Goal: Information Seeking & Learning: Learn about a topic

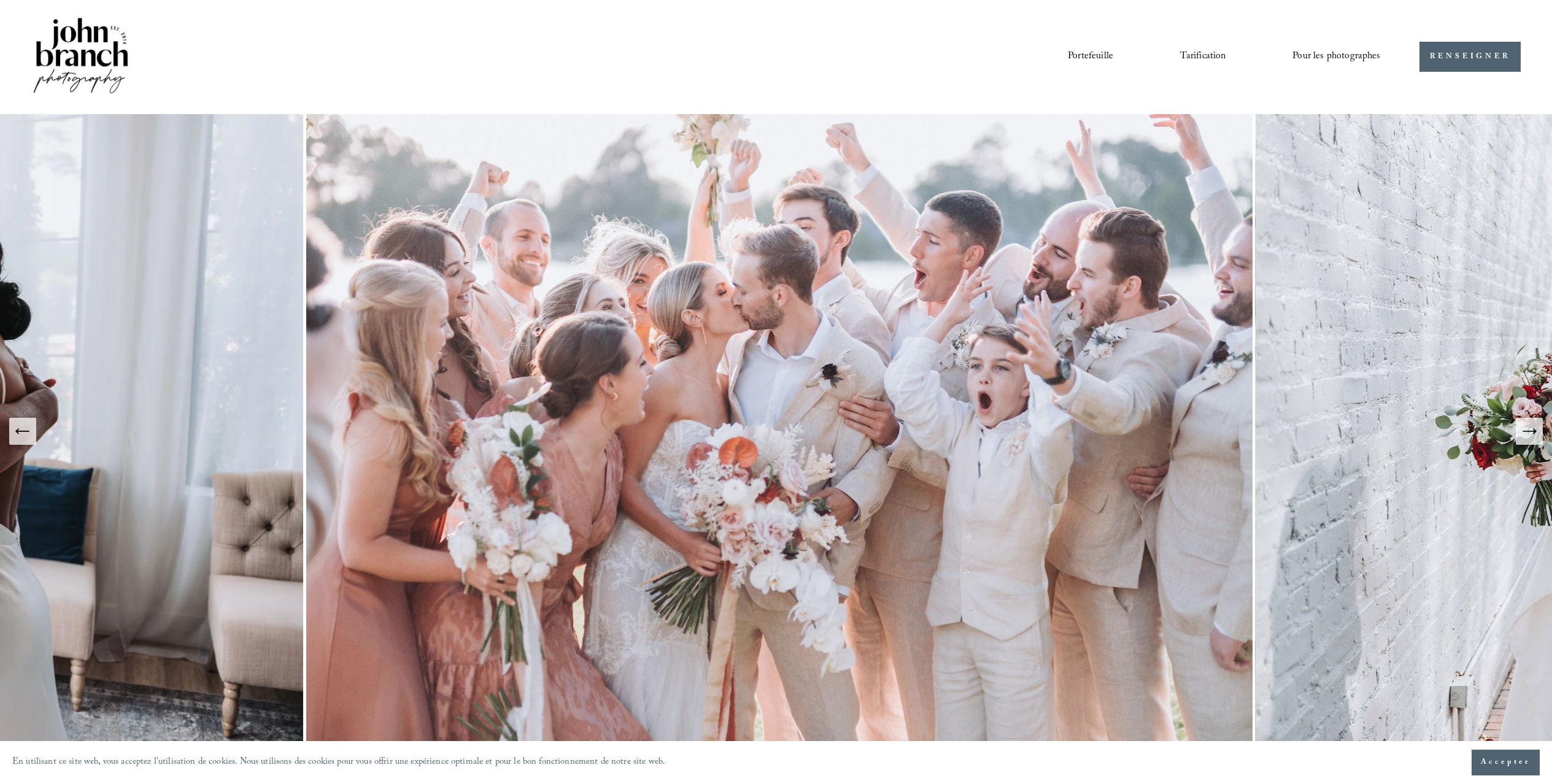
click at [974, 426] on icon "Diapositive suivante" at bounding box center [1529, 431] width 17 height 17
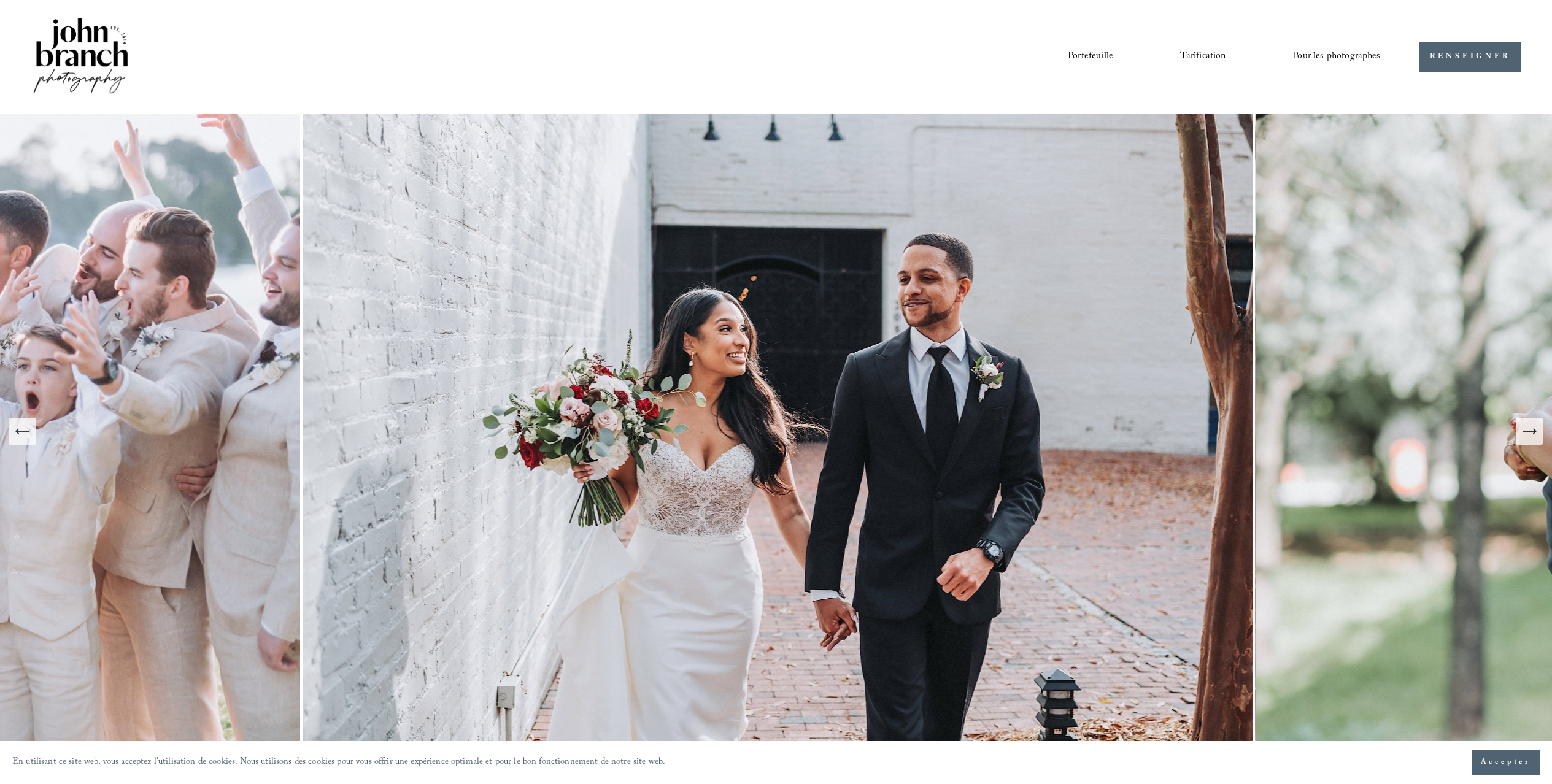
click at [974, 426] on icon "Diapositive suivante" at bounding box center [1529, 431] width 17 height 17
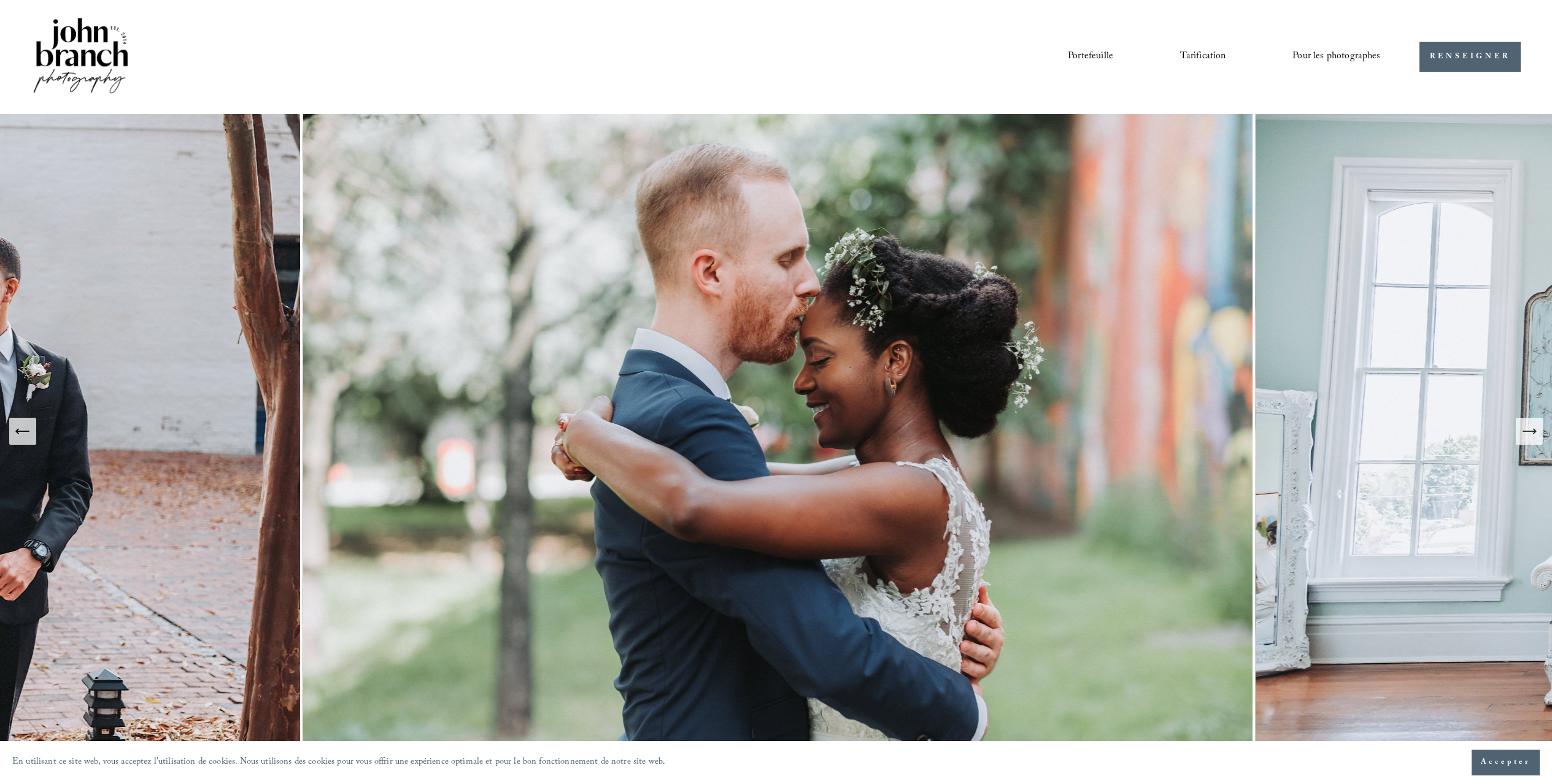
click at [974, 426] on icon "Diapositive suivante" at bounding box center [1529, 431] width 17 height 17
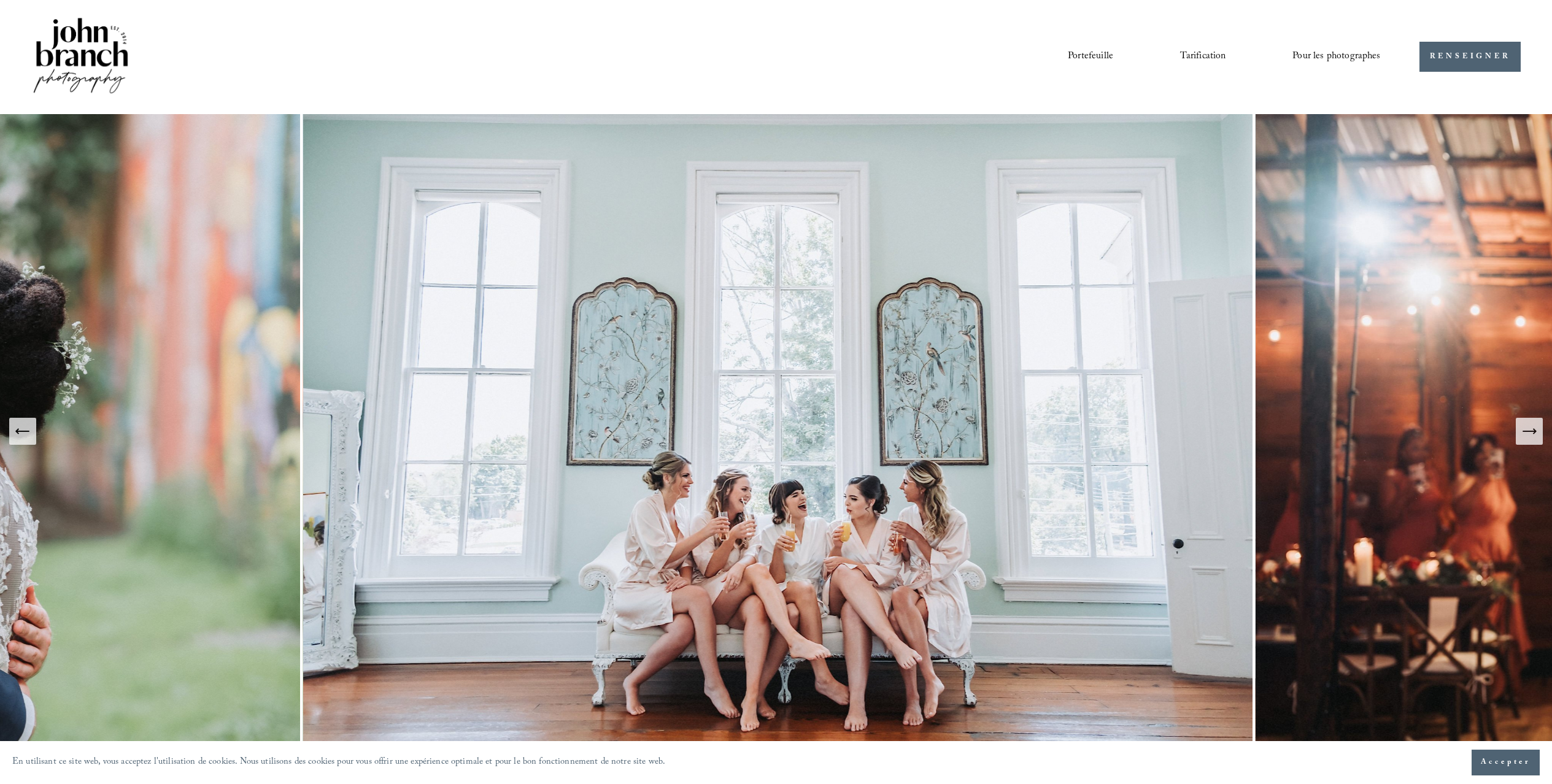
click at [974, 426] on icon "Diapositive suivante" at bounding box center [1529, 431] width 17 height 17
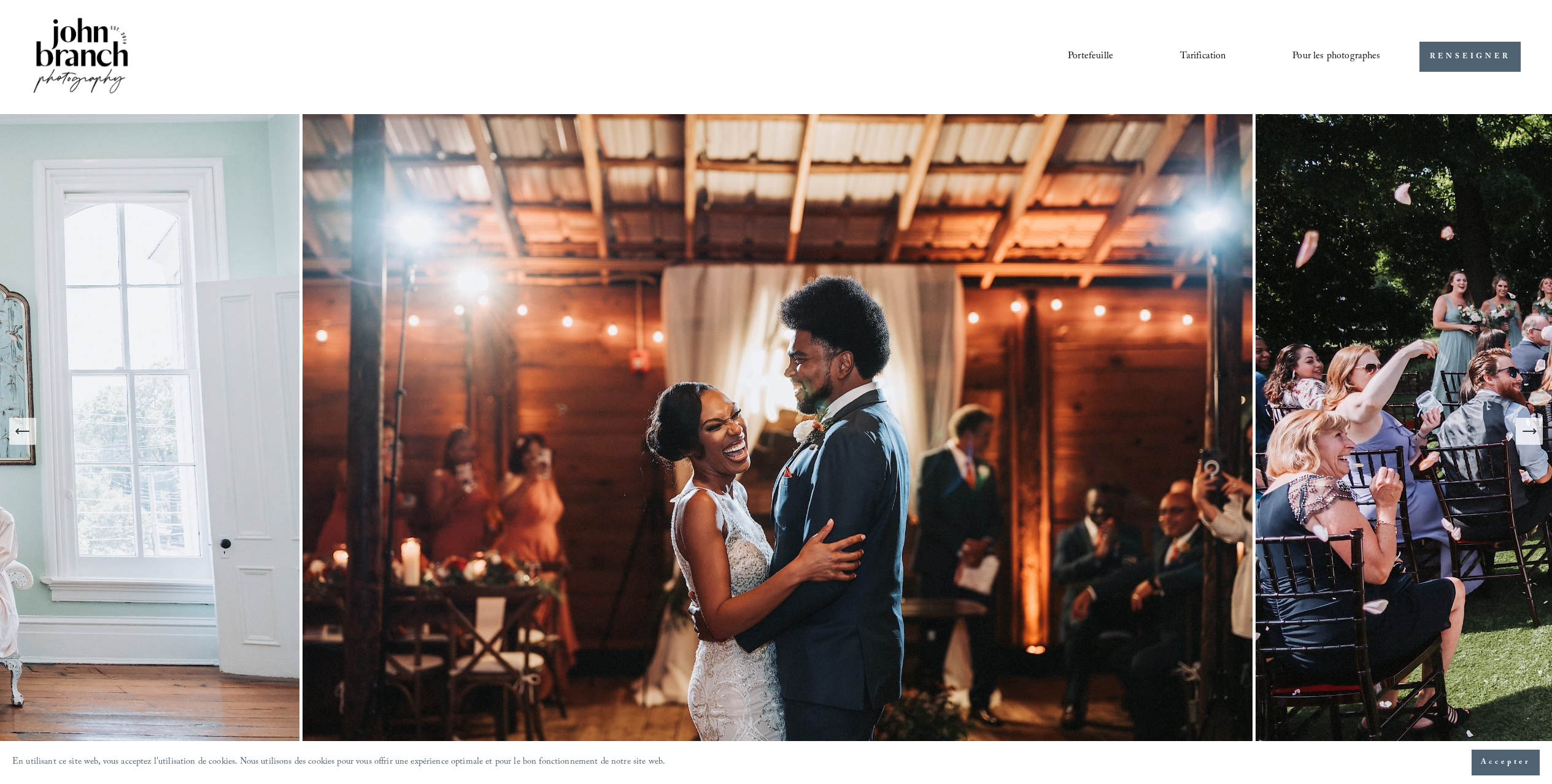
click at [974, 426] on icon "Diapositive suivante" at bounding box center [1529, 431] width 17 height 17
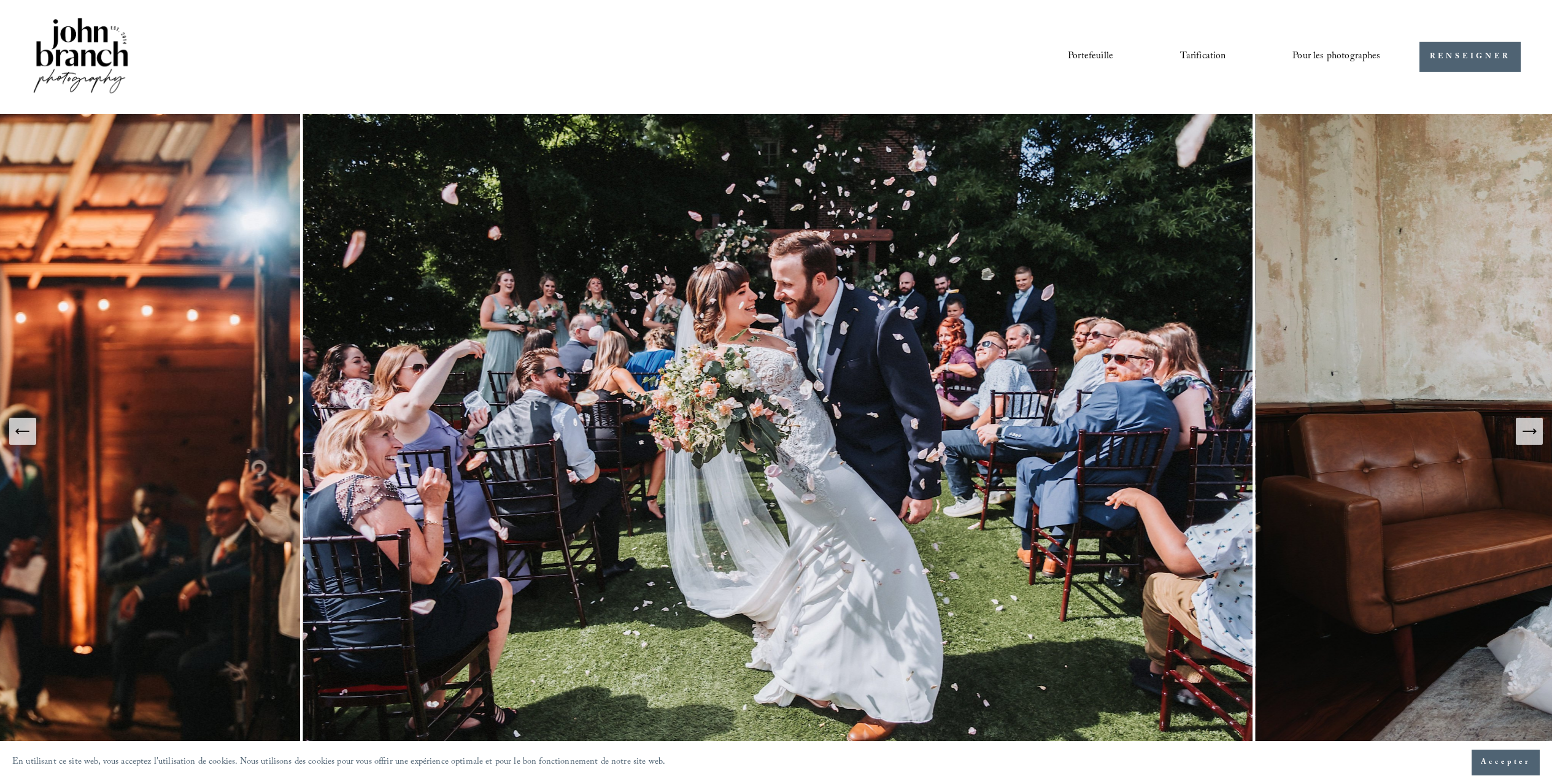
click at [974, 426] on icon "Diapositive suivante" at bounding box center [1529, 431] width 17 height 17
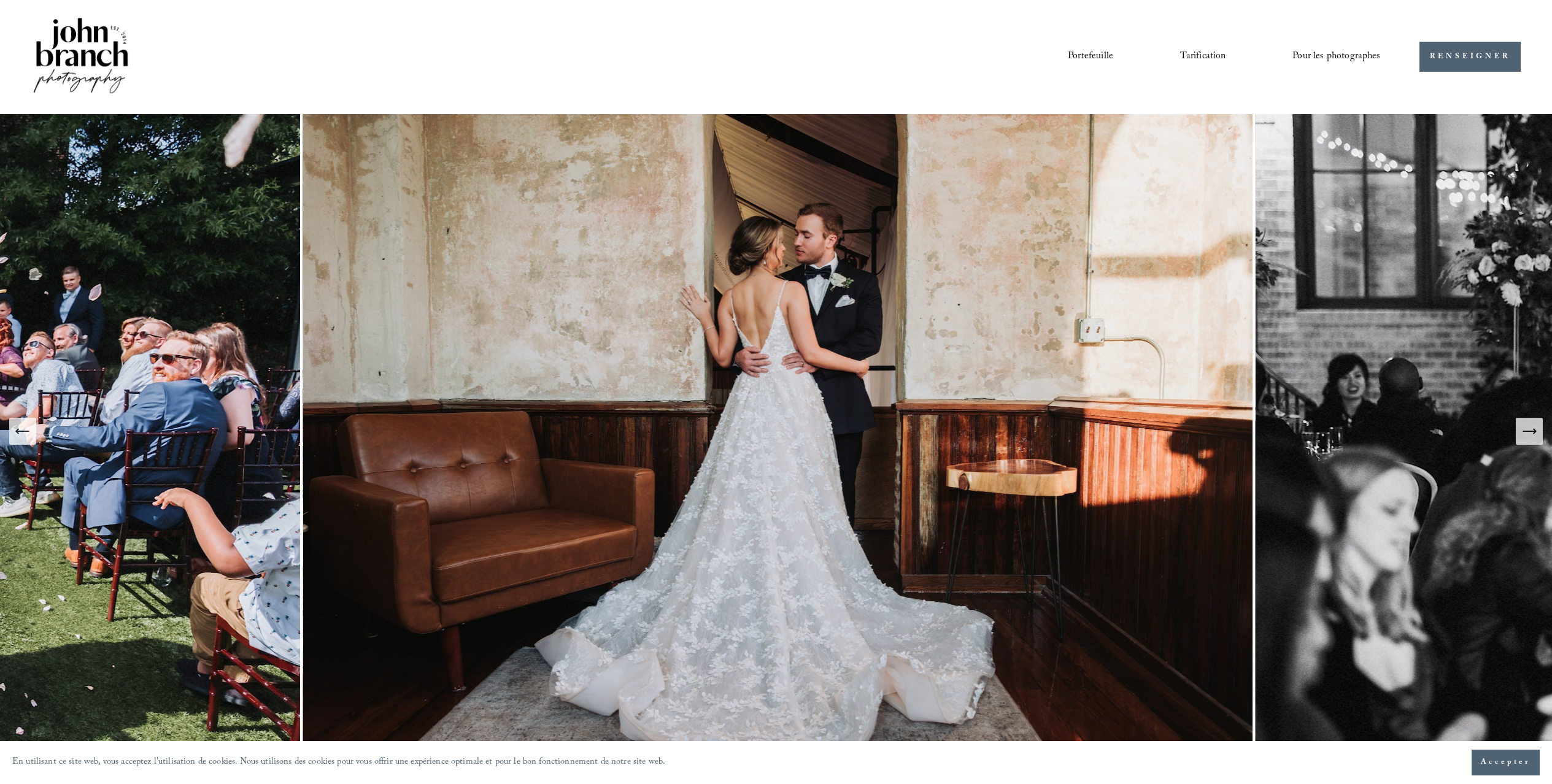
click at [974, 426] on icon "Diapositive suivante" at bounding box center [1529, 431] width 17 height 17
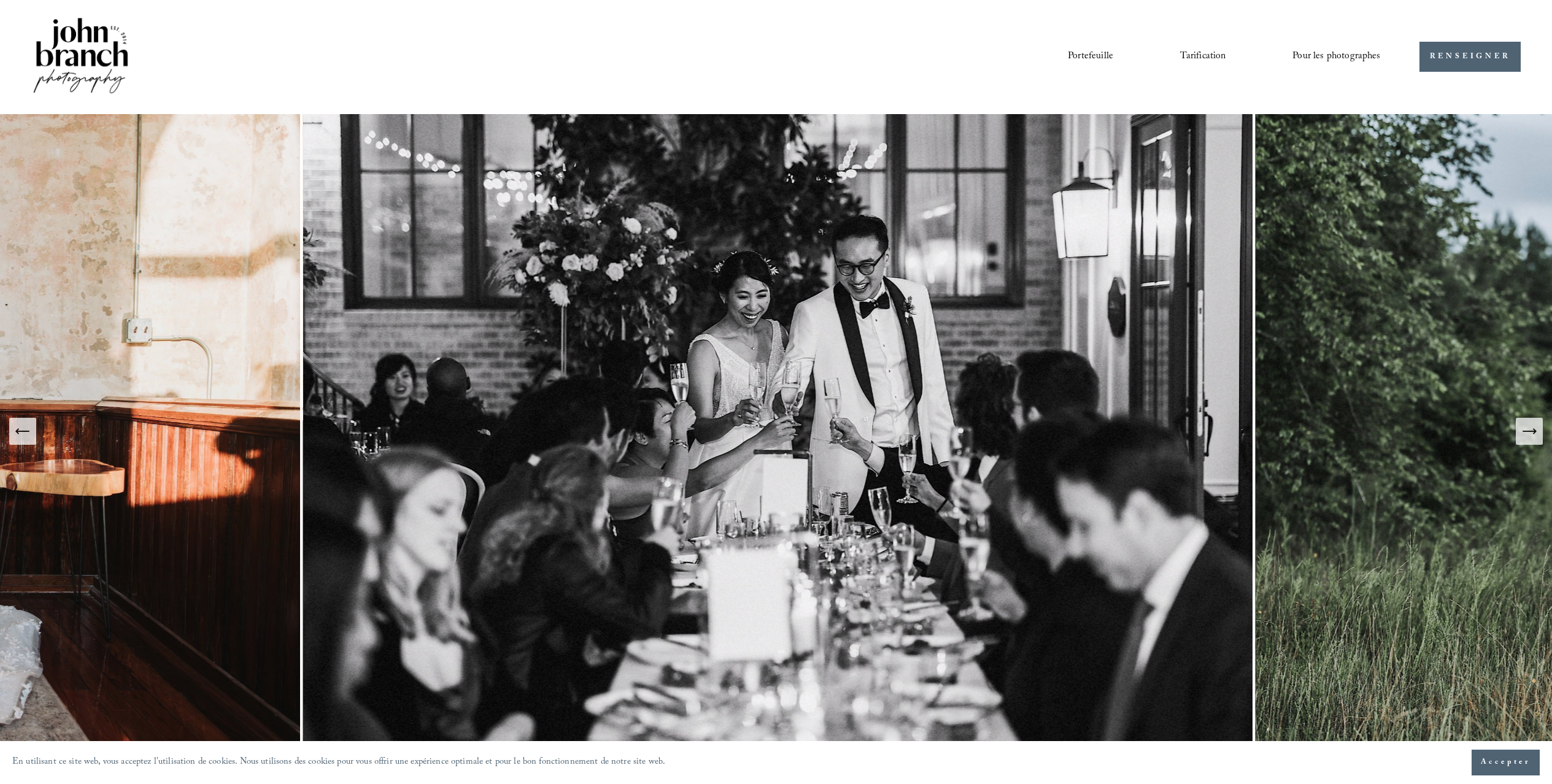
click at [974, 426] on icon "Diapositive suivante" at bounding box center [1529, 431] width 17 height 17
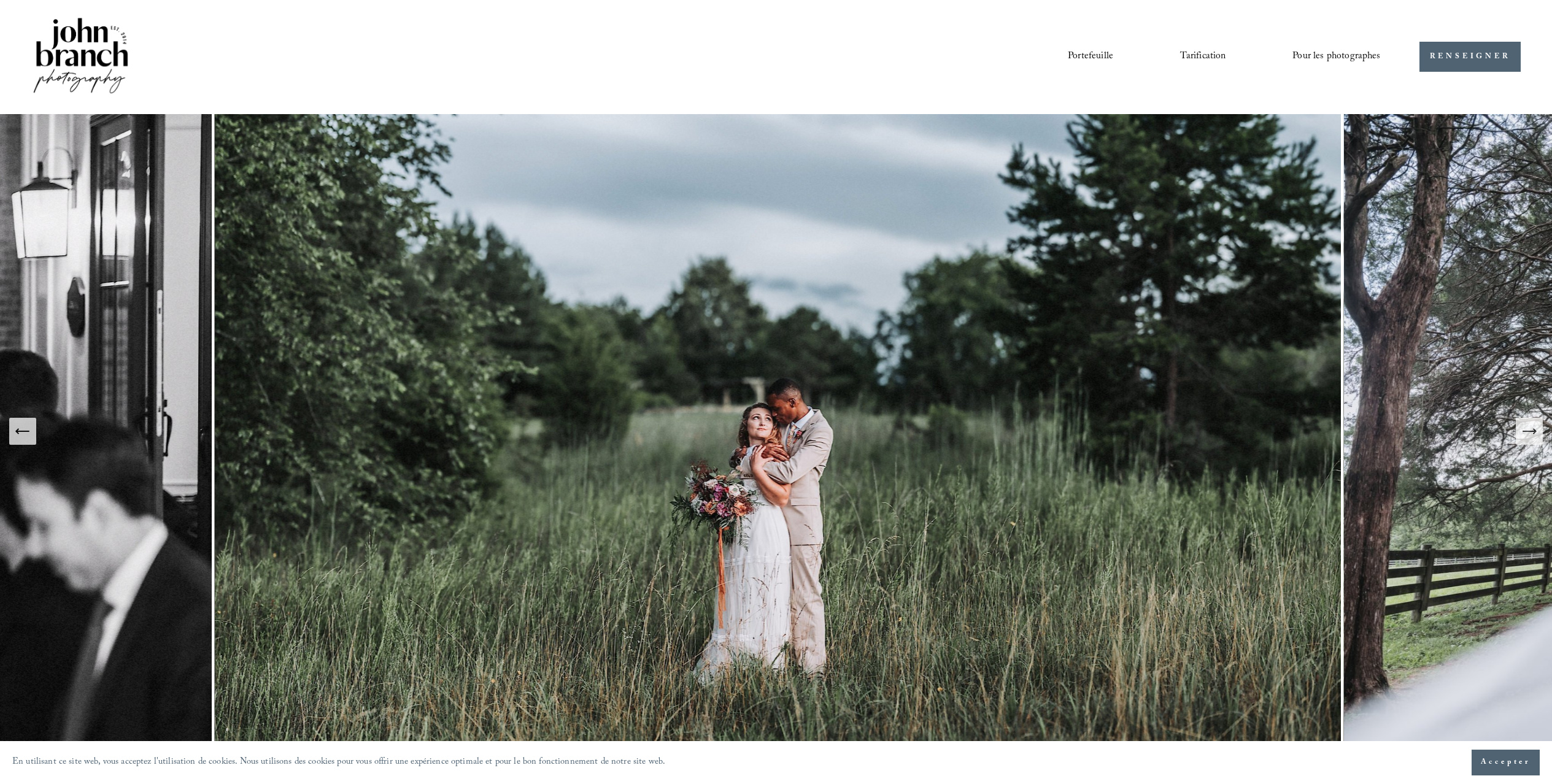
click at [974, 426] on icon "Diapositive suivante" at bounding box center [1529, 431] width 17 height 17
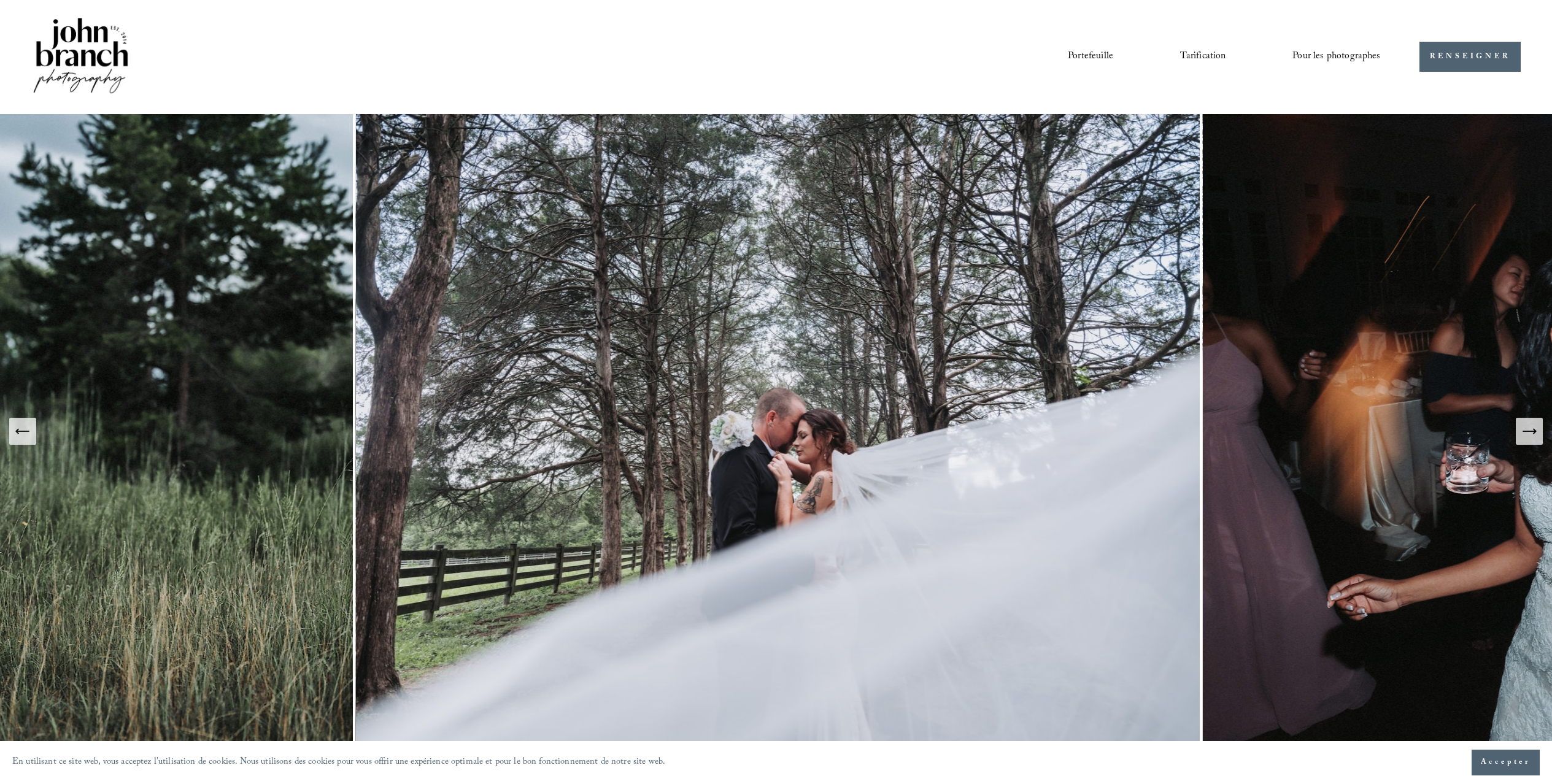
click at [974, 426] on icon "Diapositive suivante" at bounding box center [1529, 431] width 17 height 17
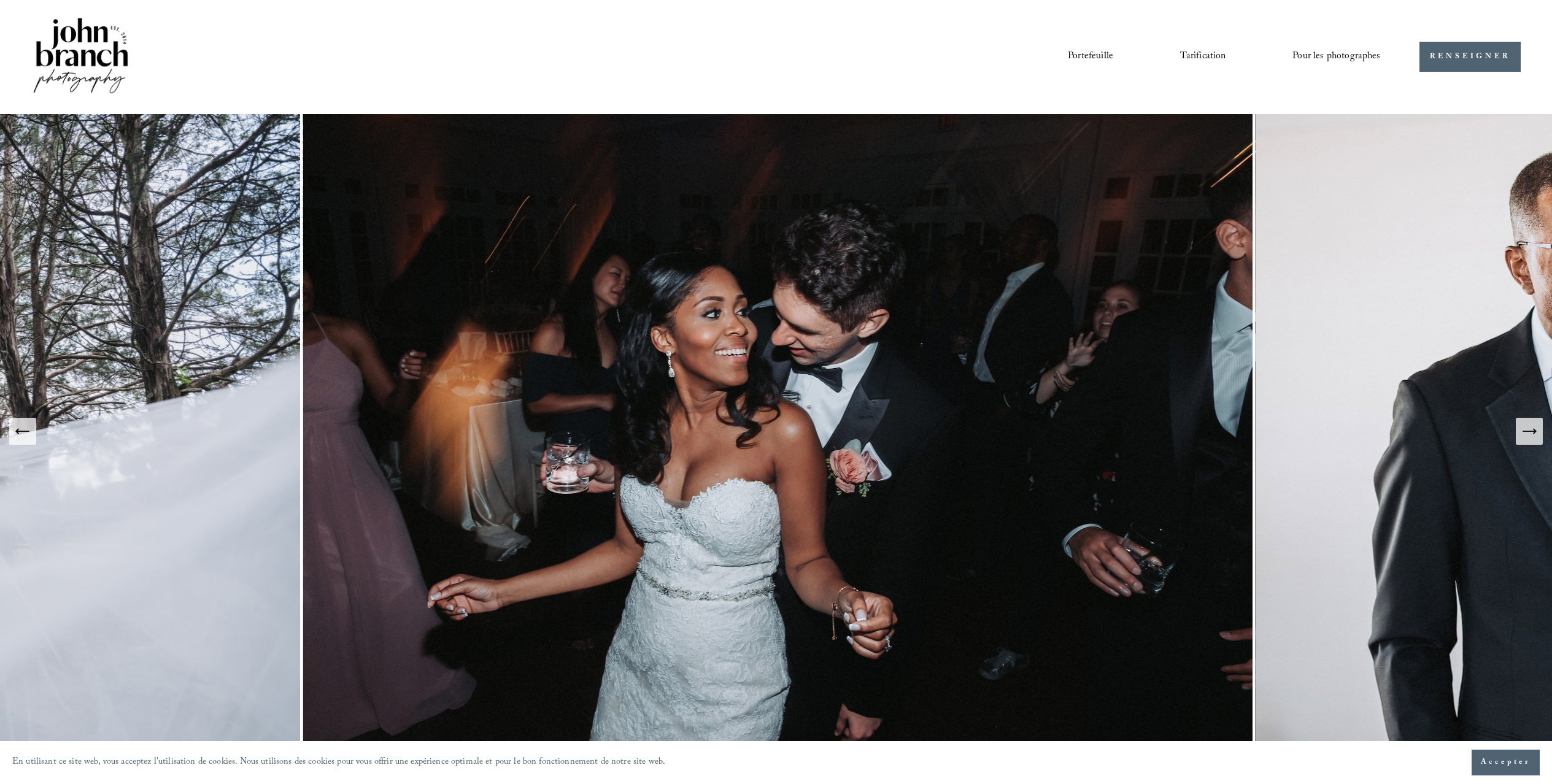
click at [974, 430] on icon "Diapositive suivante" at bounding box center [1529, 431] width 17 height 17
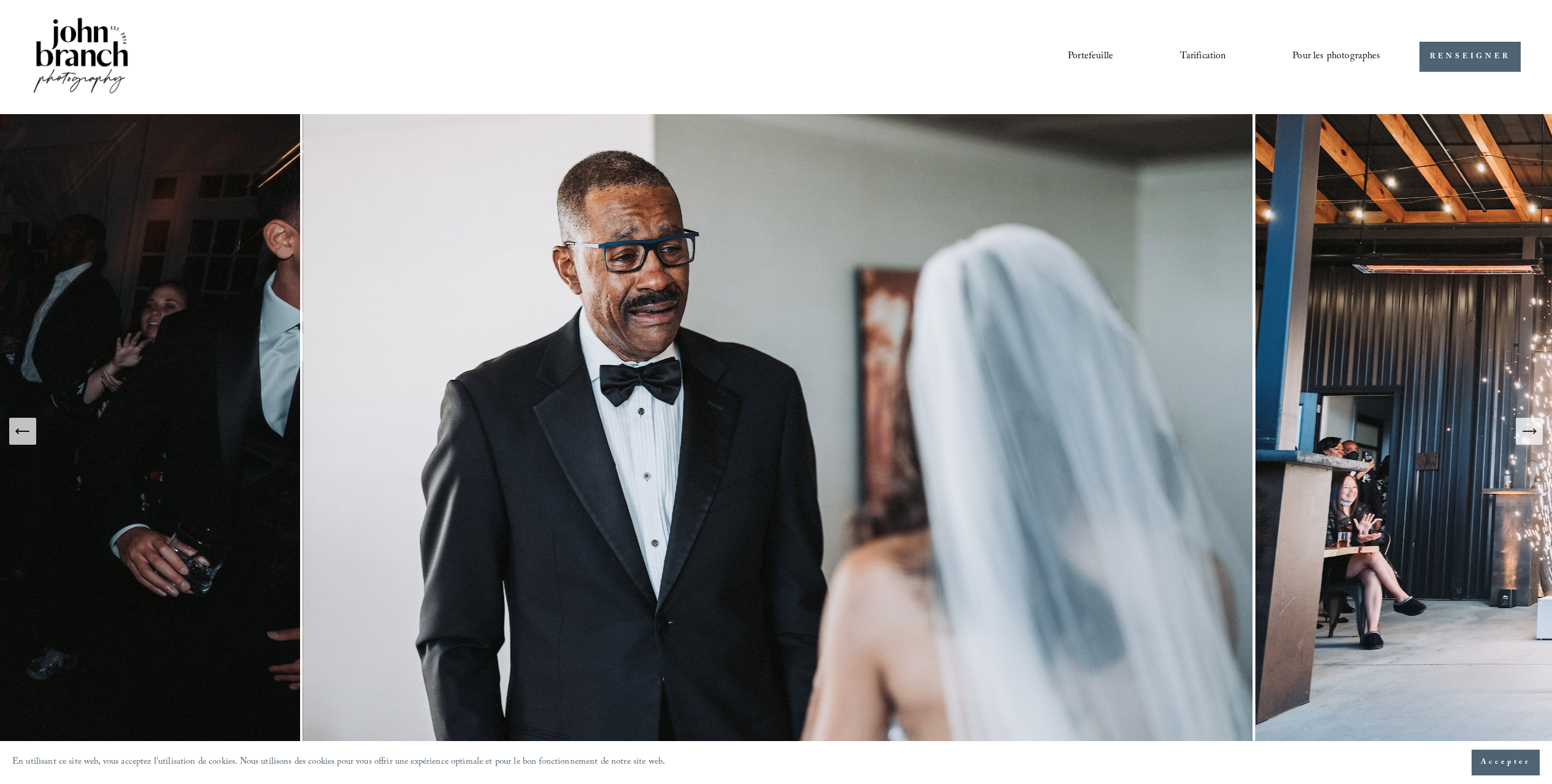
click at [974, 430] on icon "Diapositive suivante" at bounding box center [1529, 431] width 17 height 17
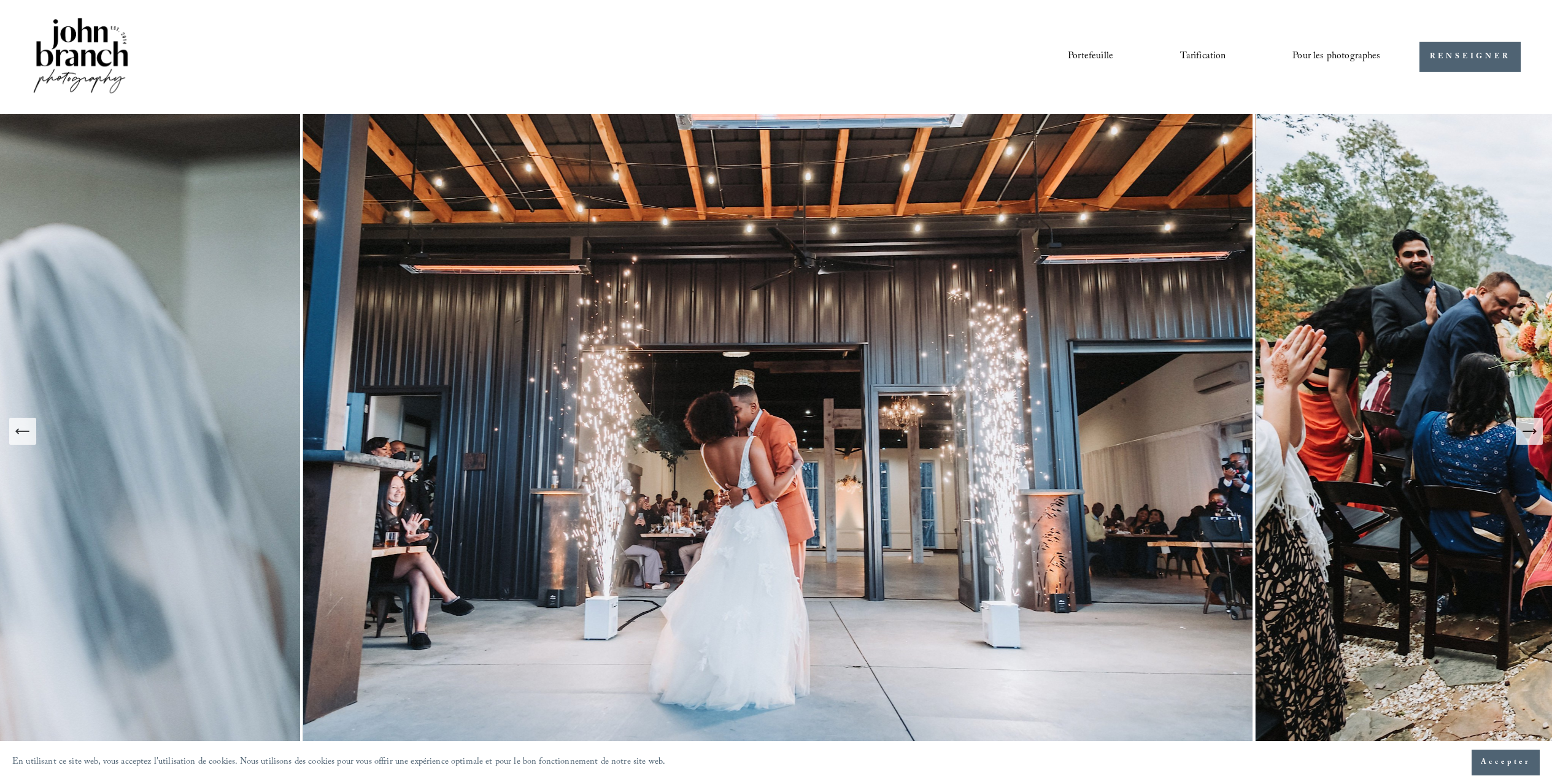
click at [974, 430] on icon "Diapositive suivante" at bounding box center [1529, 431] width 17 height 17
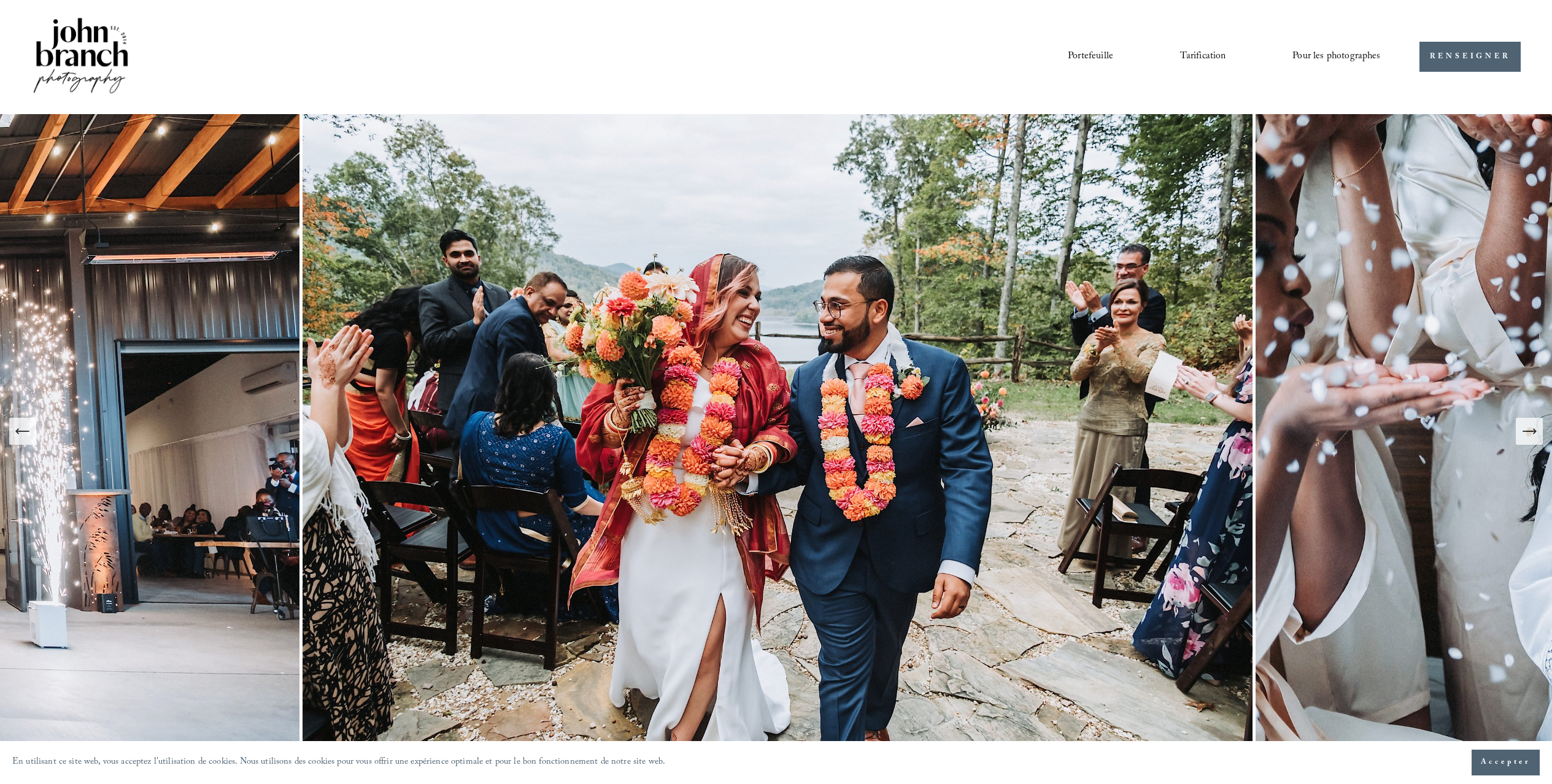
click at [974, 430] on icon "Diapositive suivante" at bounding box center [1529, 431] width 17 height 17
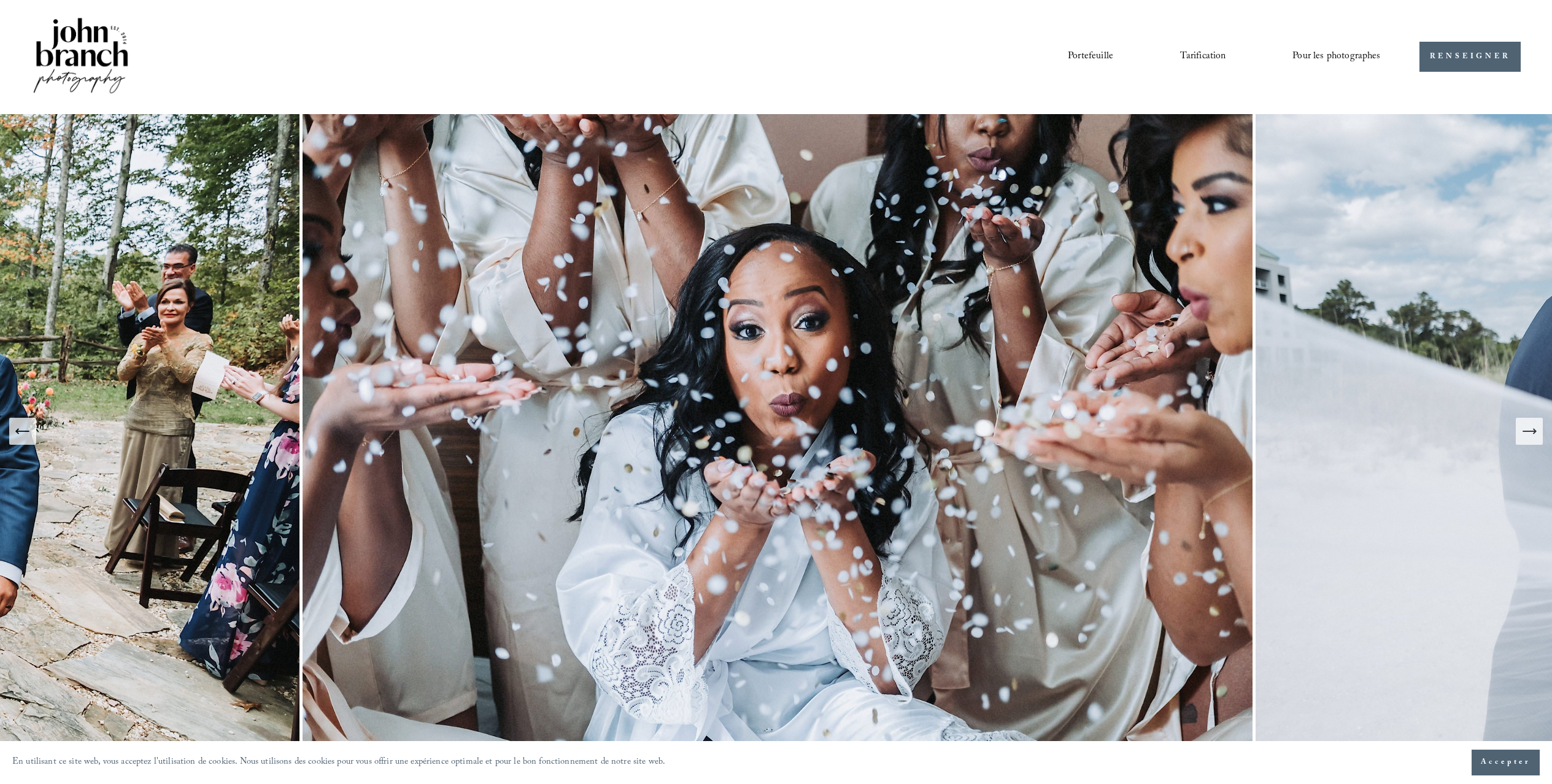
click at [974, 433] on icon "Diapositive suivante" at bounding box center [1529, 431] width 17 height 17
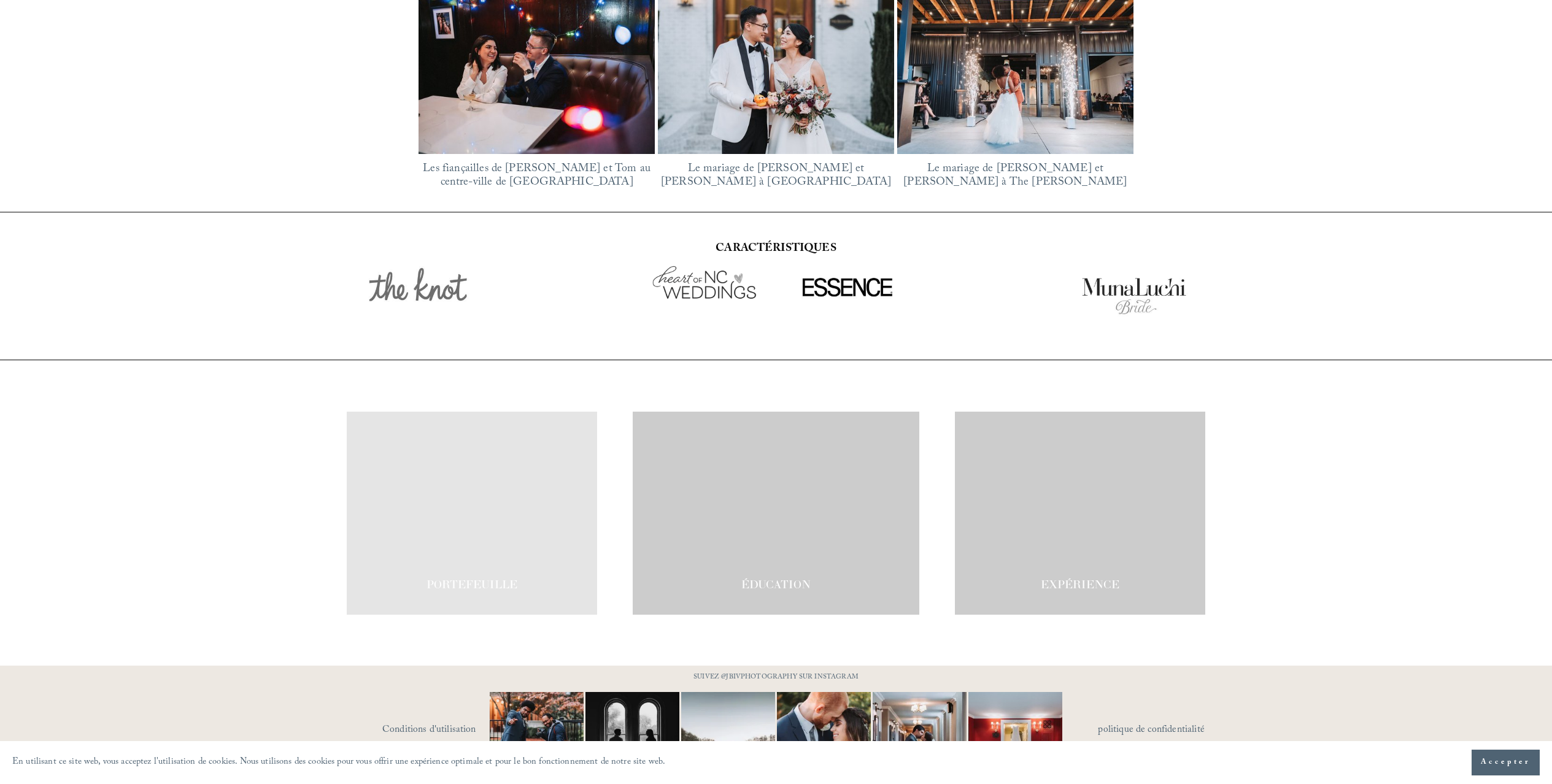
scroll to position [2263, 0]
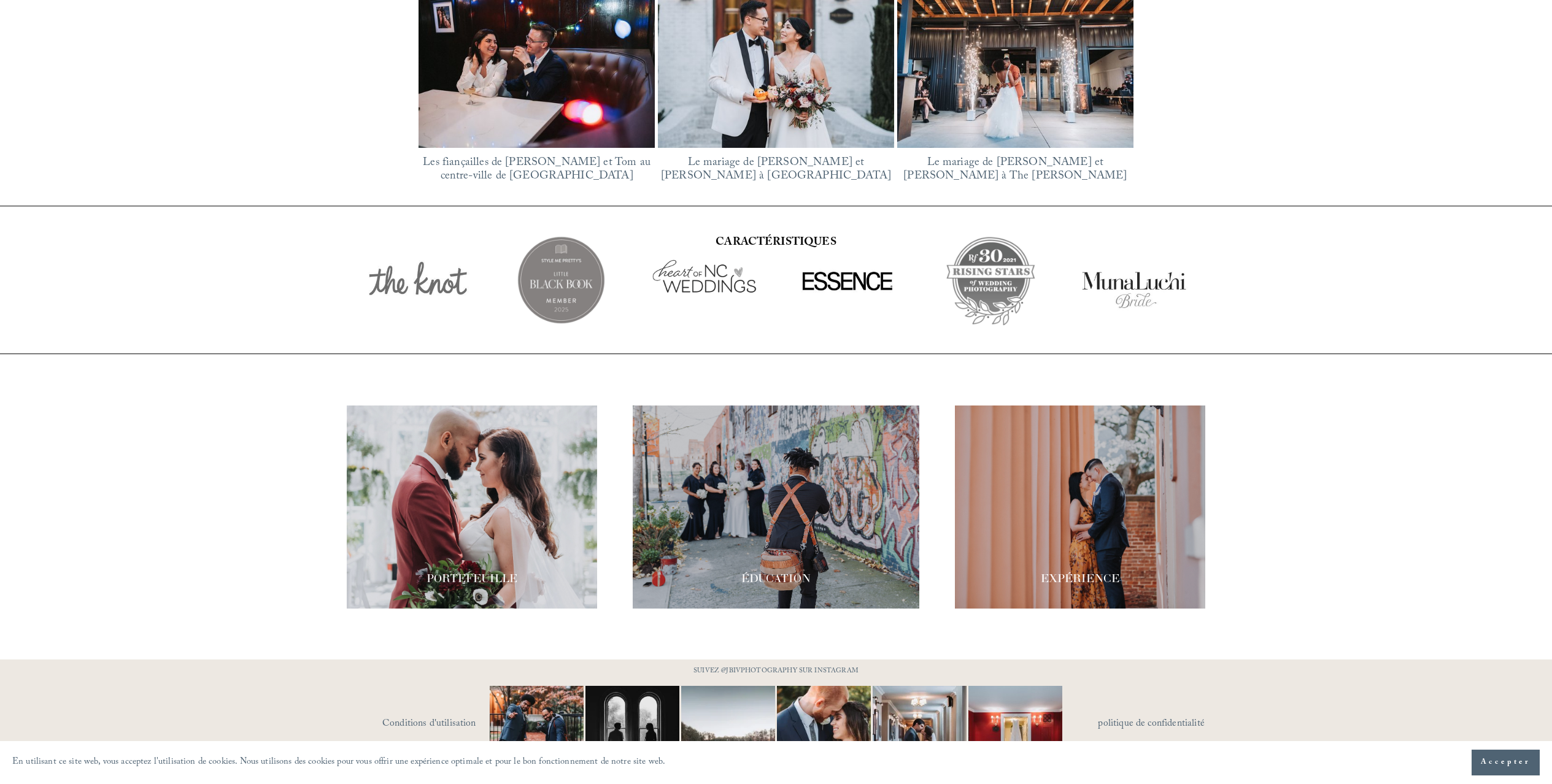
click at [974, 676] on font "Accepter" at bounding box center [1504, 762] width 49 height 12
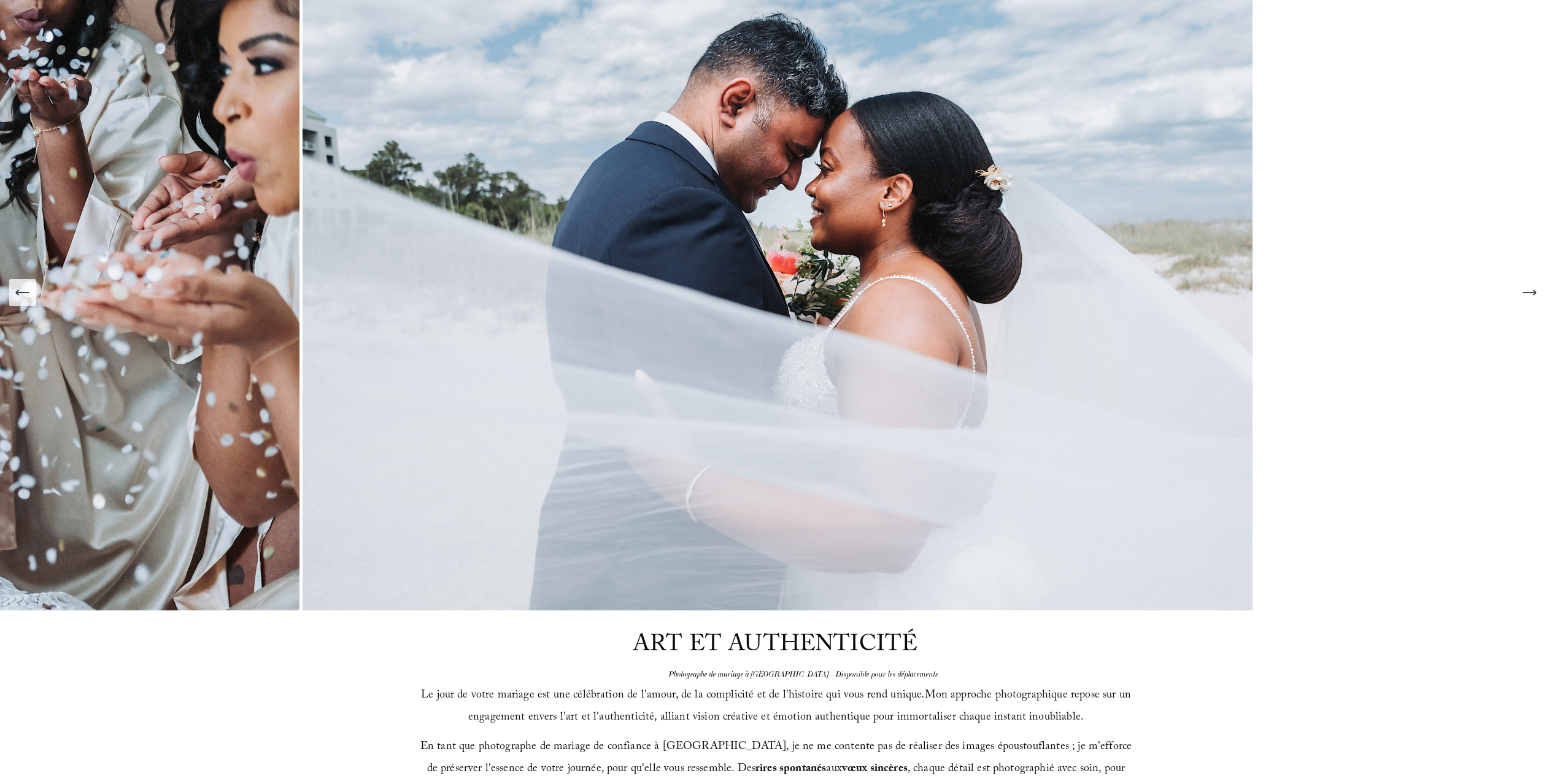
scroll to position [0, 0]
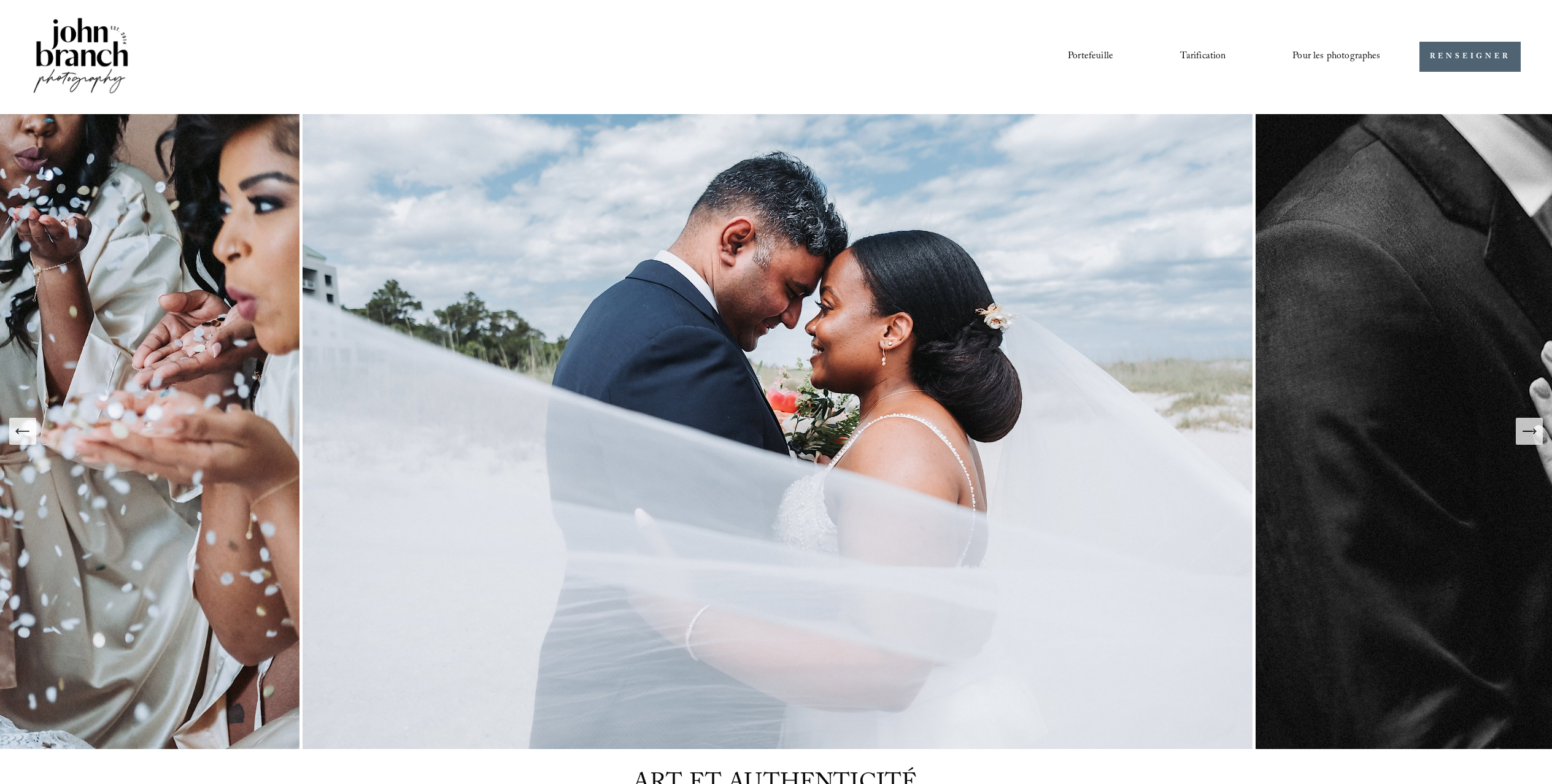
click at [974, 50] on font "Tarification" at bounding box center [1202, 57] width 46 height 17
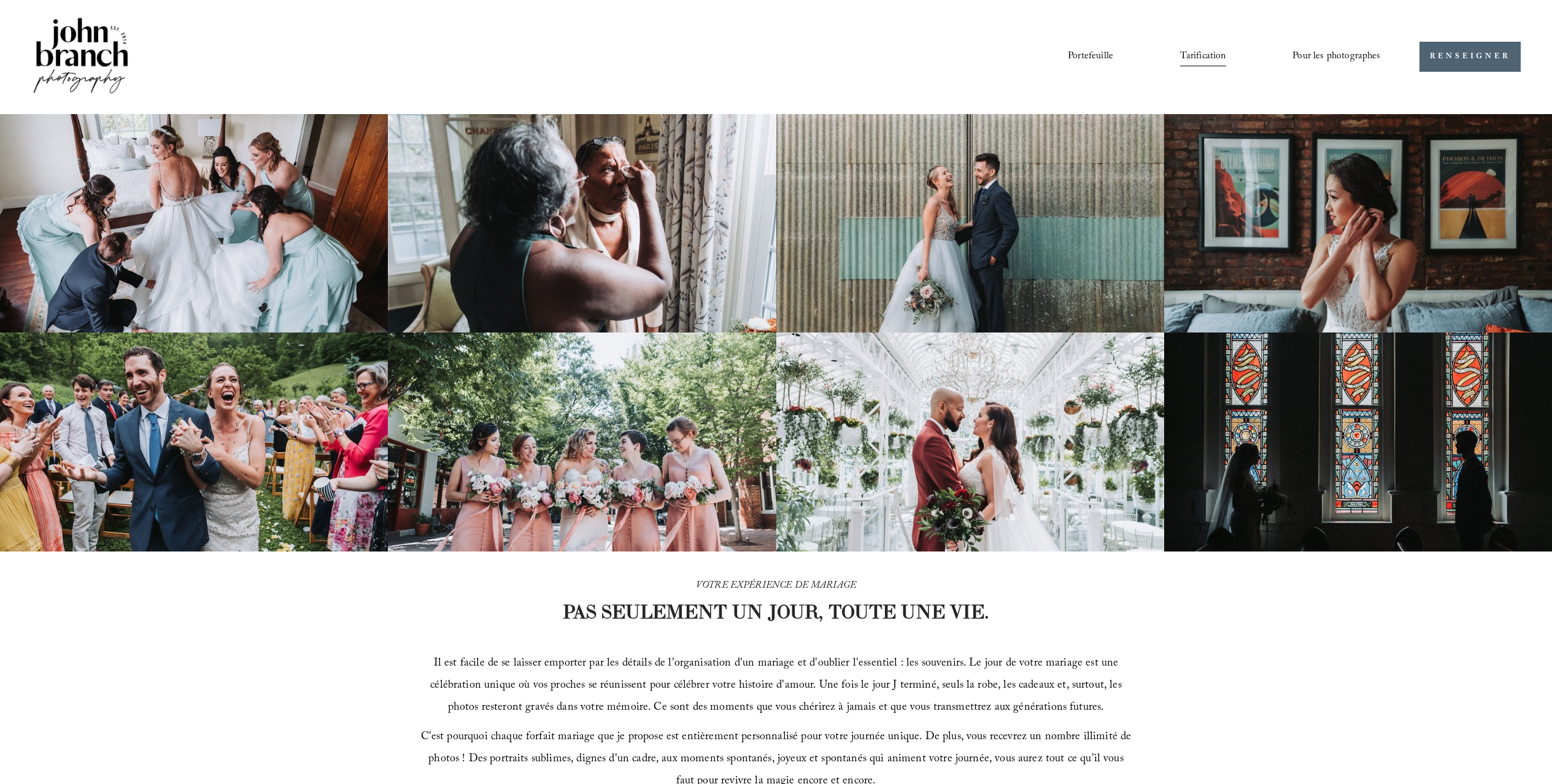
click at [0, 0] on font "Préréglages" at bounding box center [0, 0] width 0 height 0
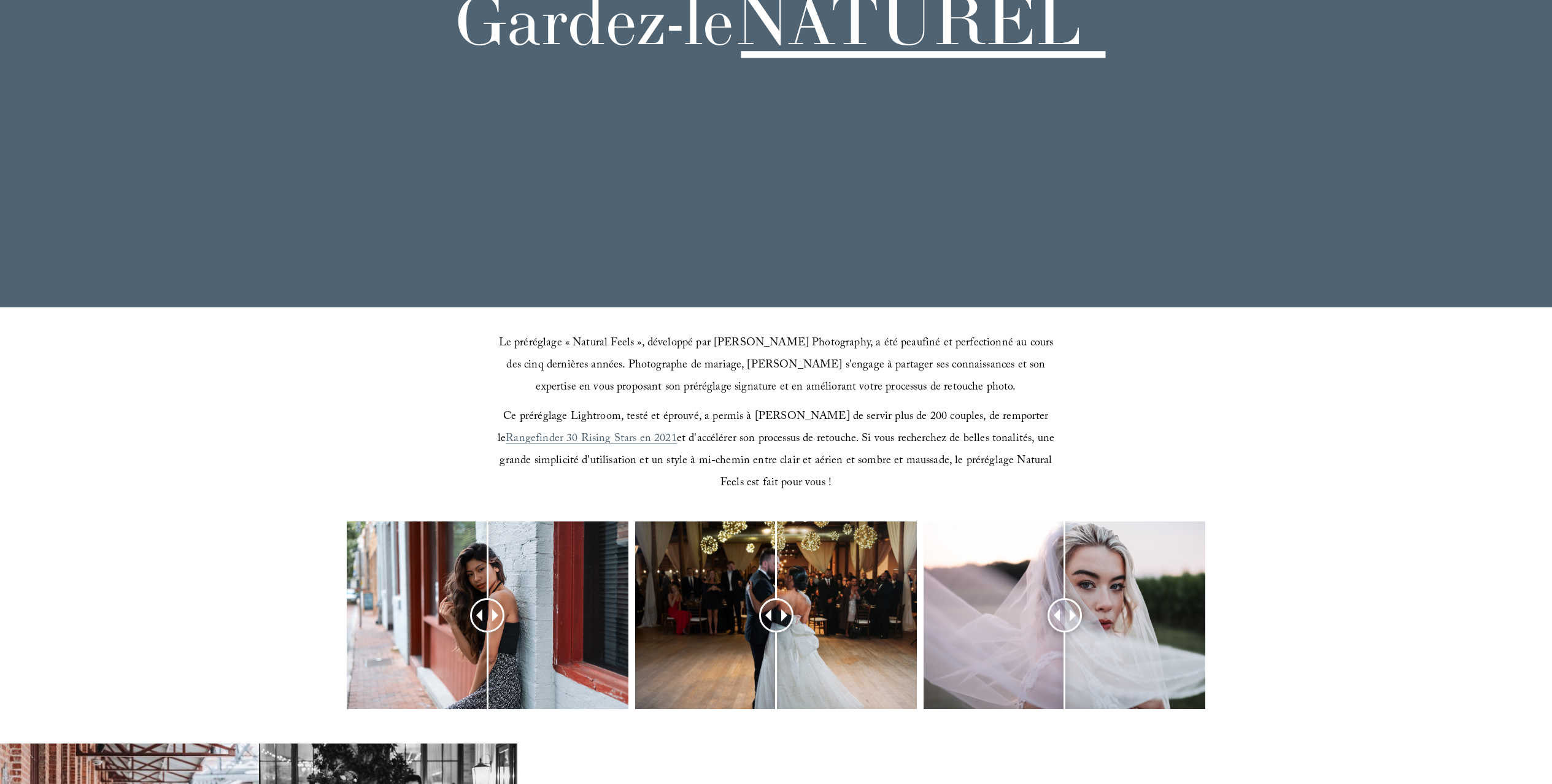
scroll to position [211, 0]
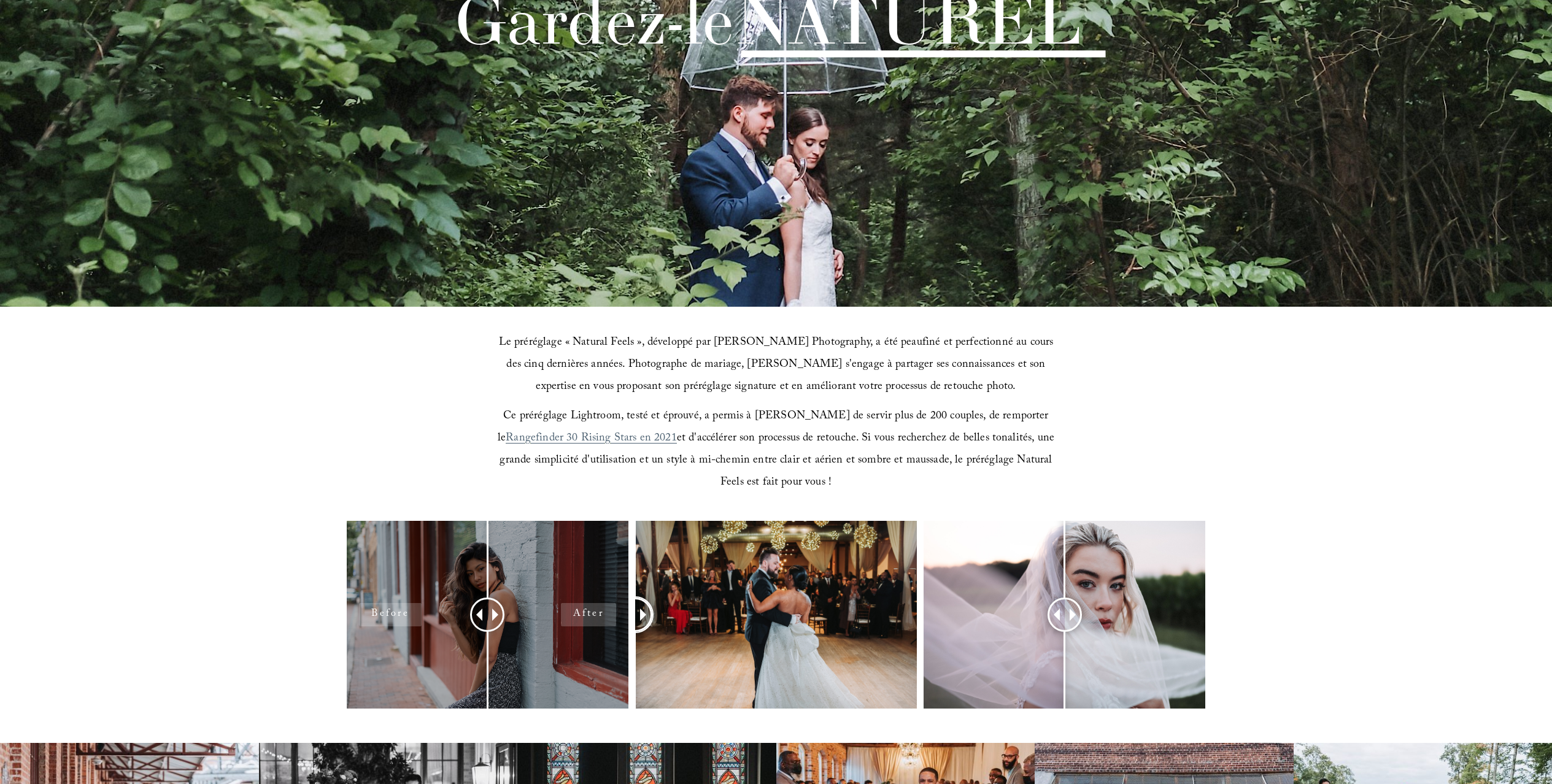
drag, startPoint x: 777, startPoint y: 612, endPoint x: 549, endPoint y: 591, distance: 229.0
click at [549, 591] on div at bounding box center [776, 631] width 1552 height 220
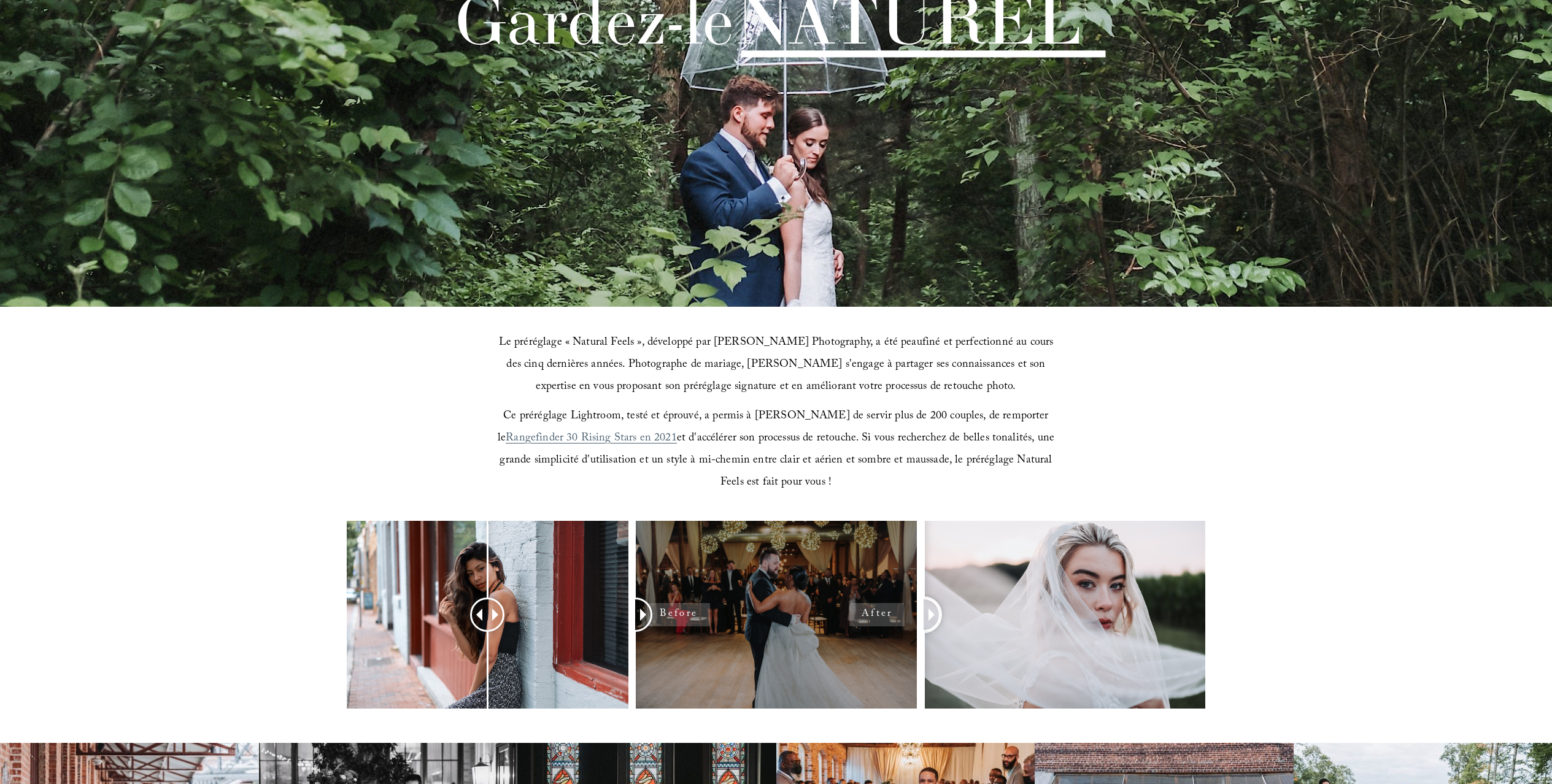
drag, startPoint x: 1064, startPoint y: 612, endPoint x: 874, endPoint y: 607, distance: 190.1
click at [874, 607] on div at bounding box center [776, 631] width 1552 height 220
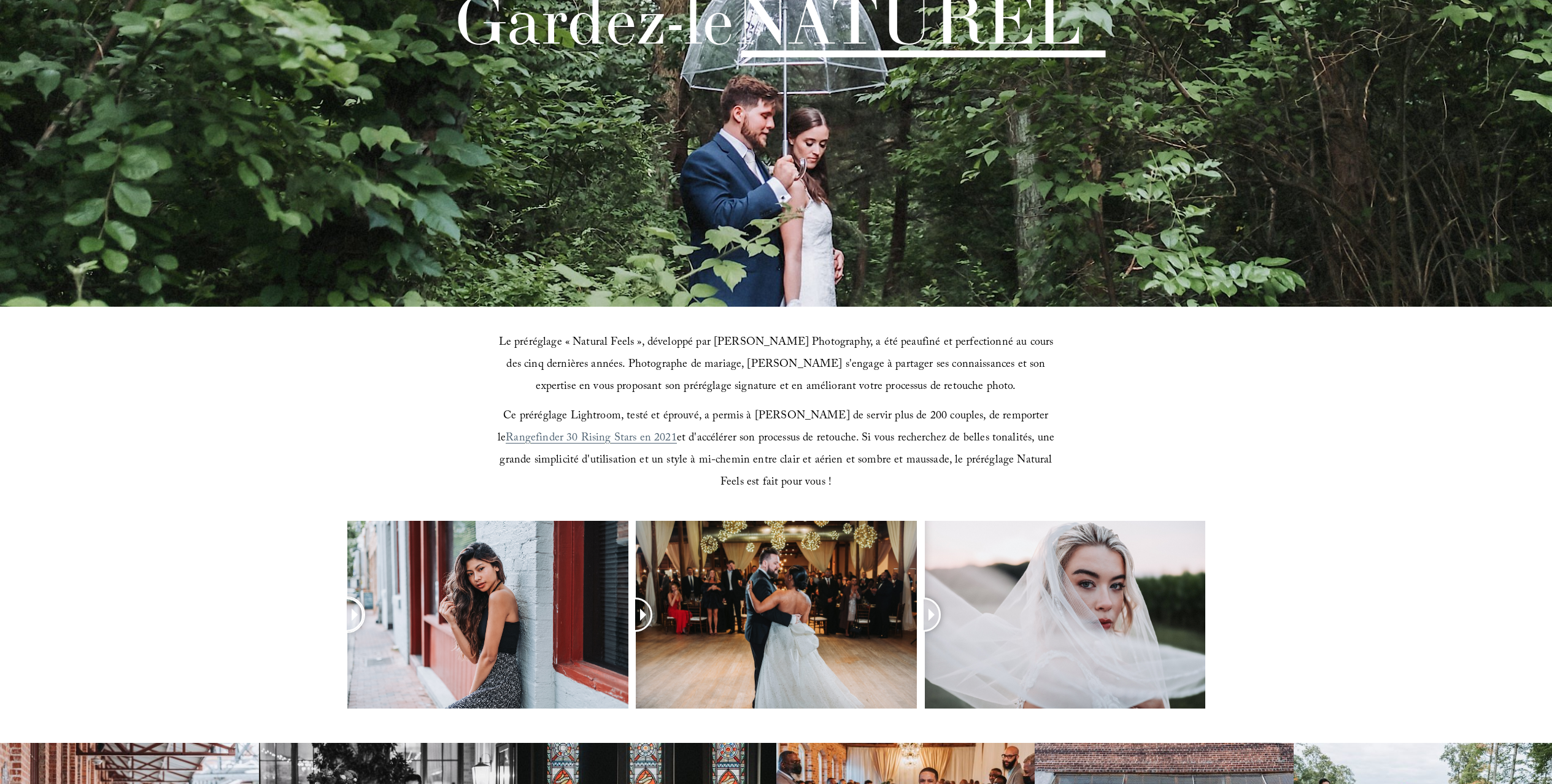
drag, startPoint x: 490, startPoint y: 609, endPoint x: 257, endPoint y: 566, distance: 236.9
click at [257, 566] on div at bounding box center [776, 631] width 1552 height 220
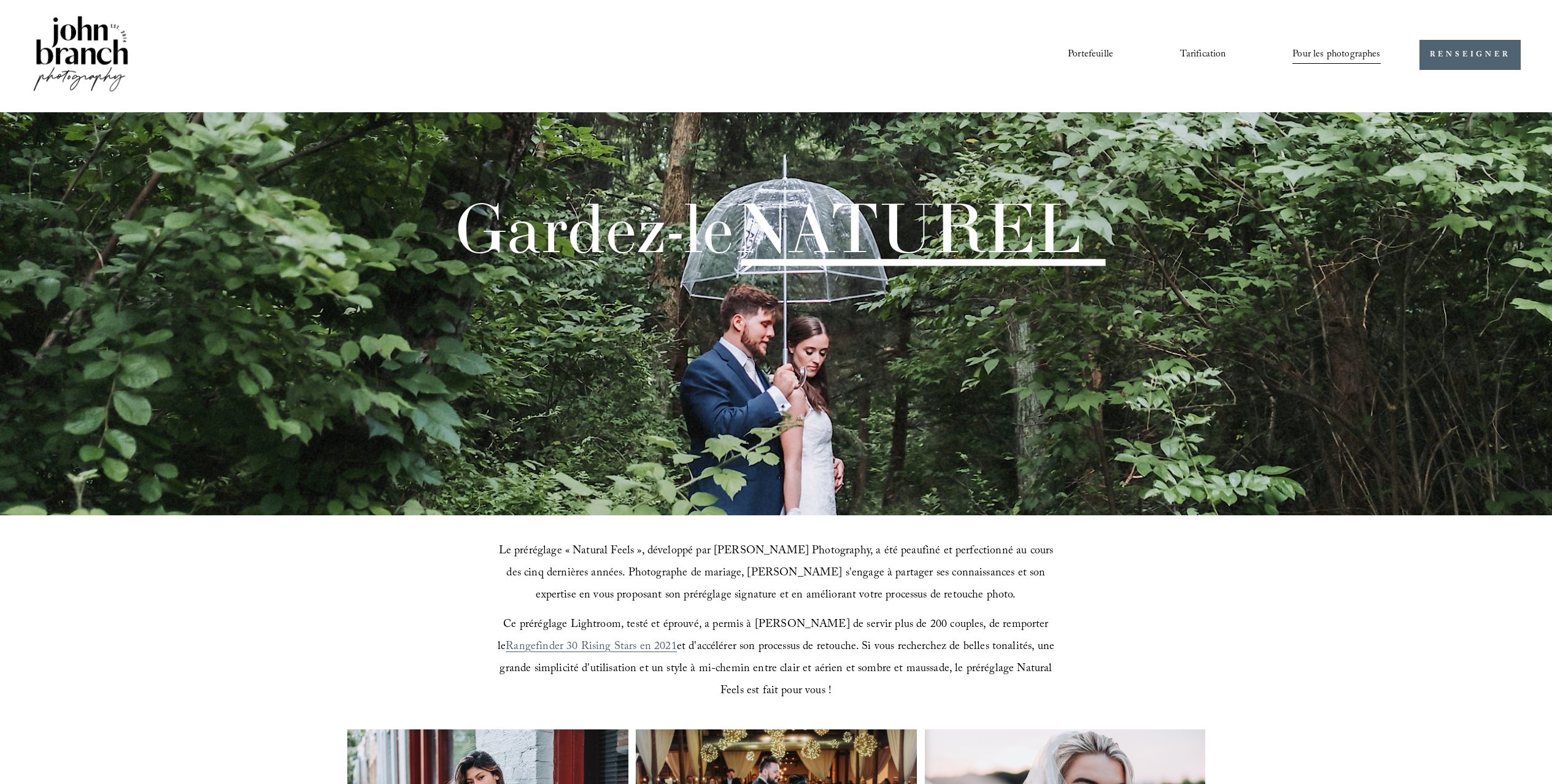
scroll to position [0, 0]
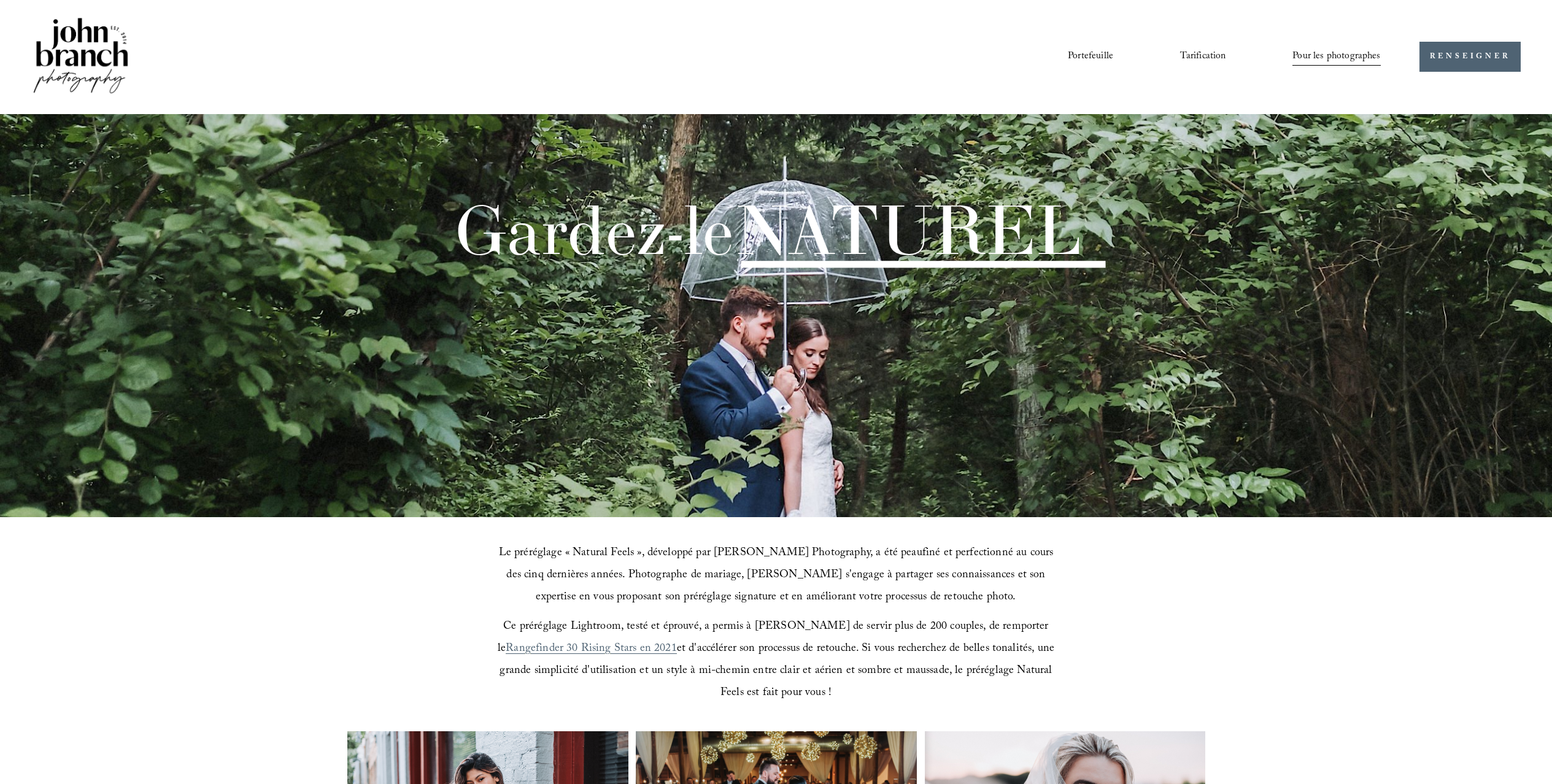
click at [0, 0] on font "Éducation" at bounding box center [0, 0] width 0 height 0
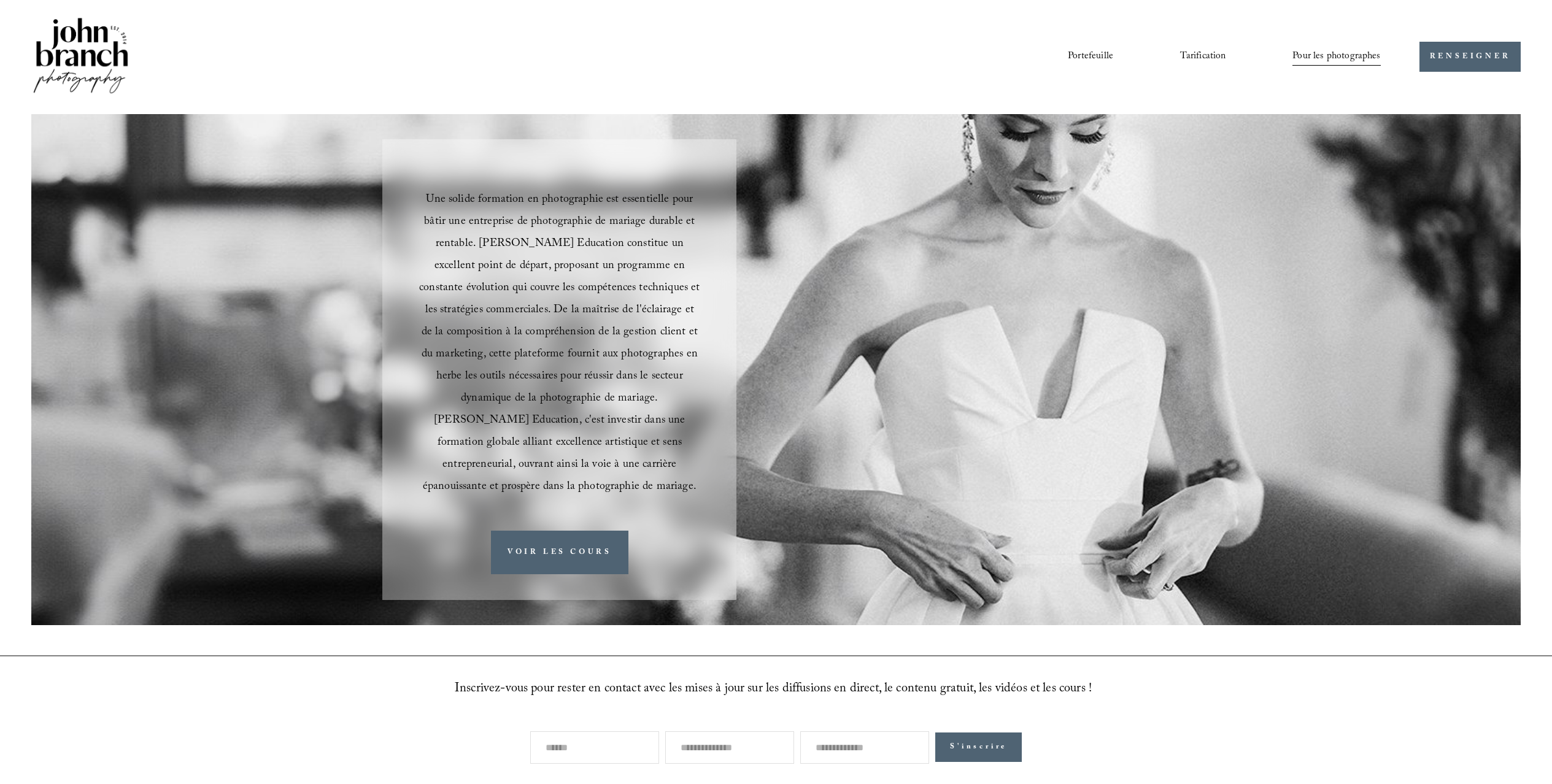
click at [0, 0] on font "Cours" at bounding box center [0, 0] width 0 height 0
click at [0, 0] on font "Blog" at bounding box center [0, 0] width 0 height 0
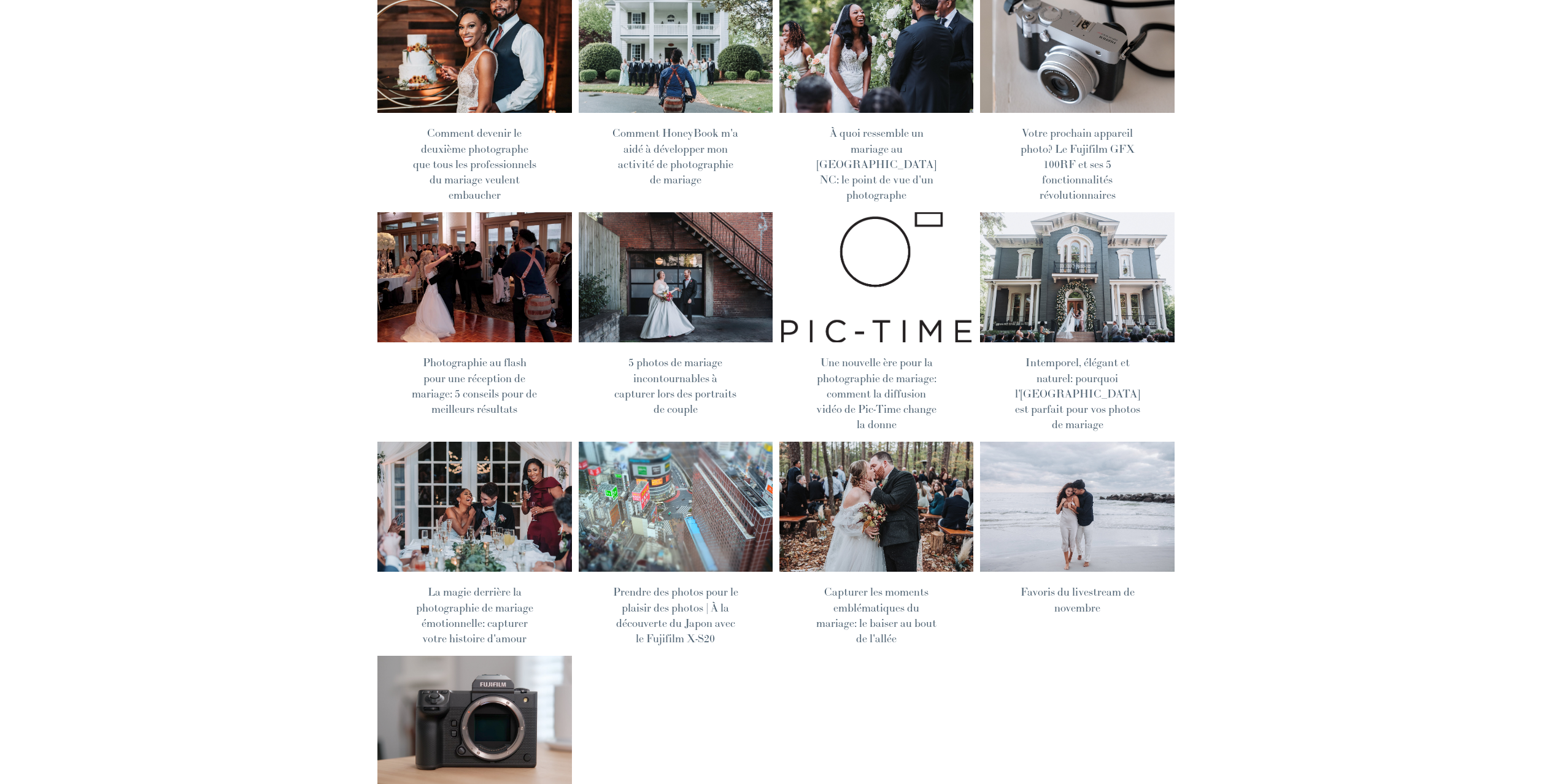
scroll to position [290, 0]
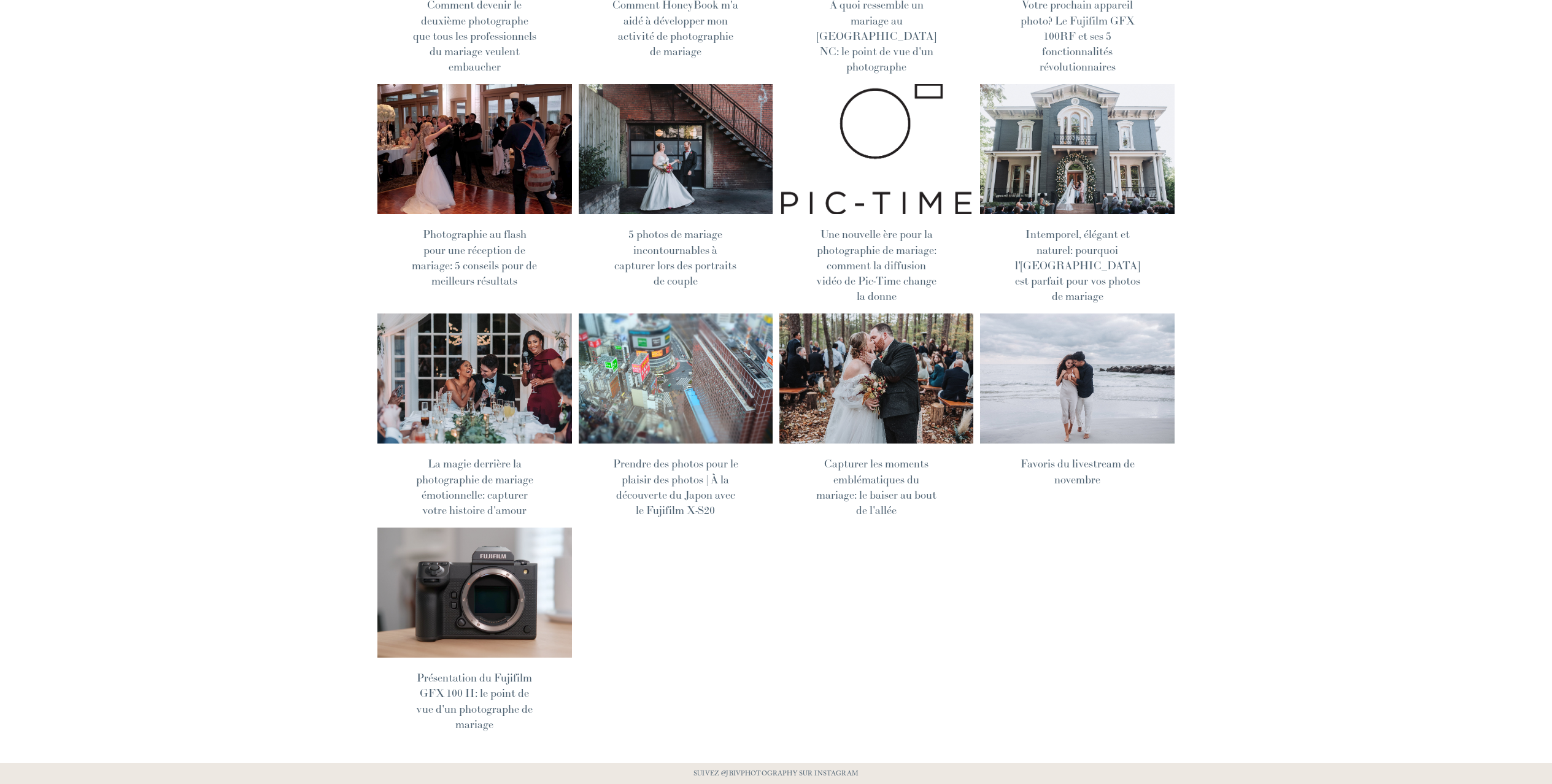
click at [1074, 378] on img at bounding box center [1077, 378] width 197 height 131
click at [645, 139] on img at bounding box center [675, 148] width 197 height 131
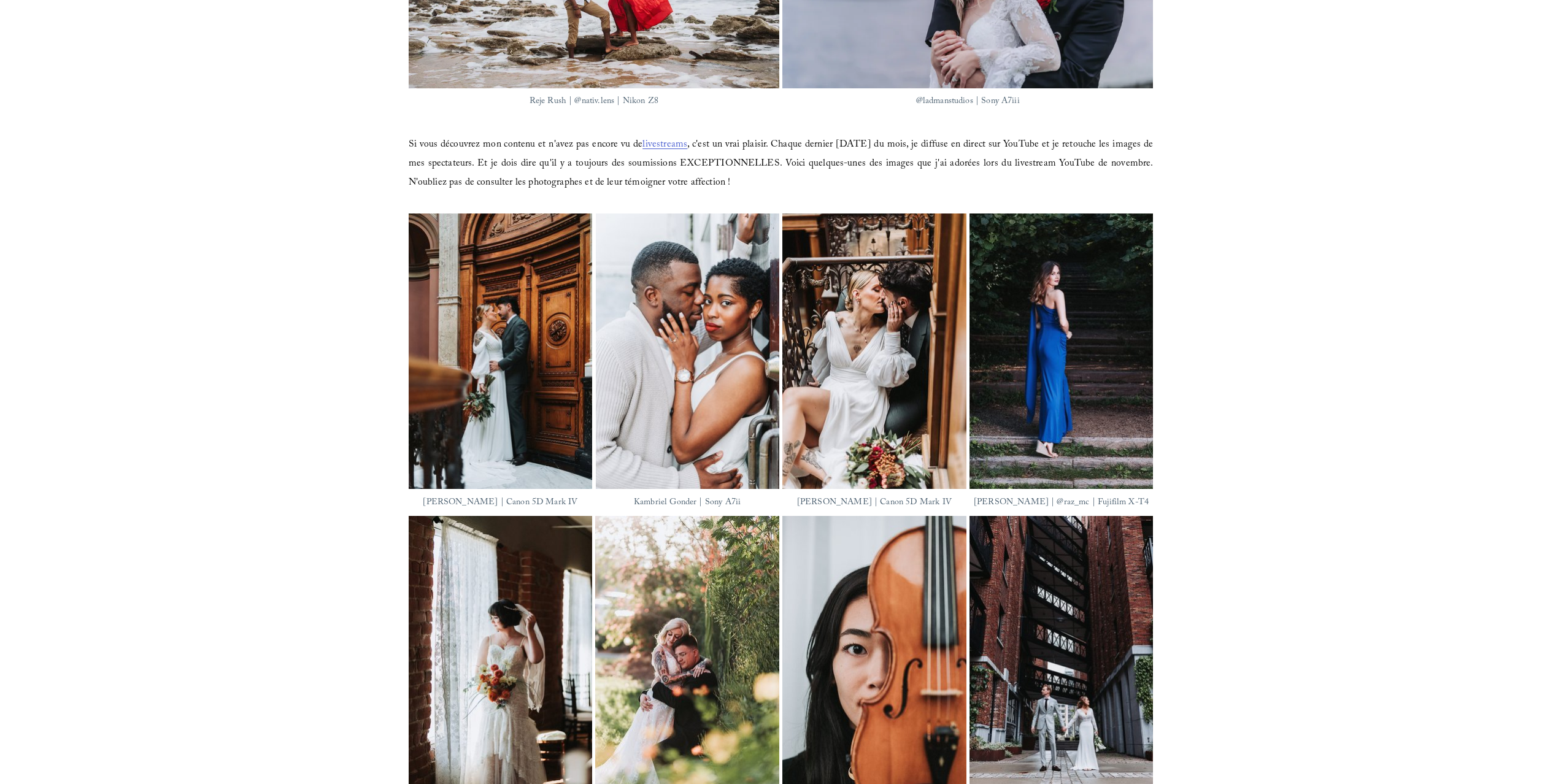
scroll to position [868, 0]
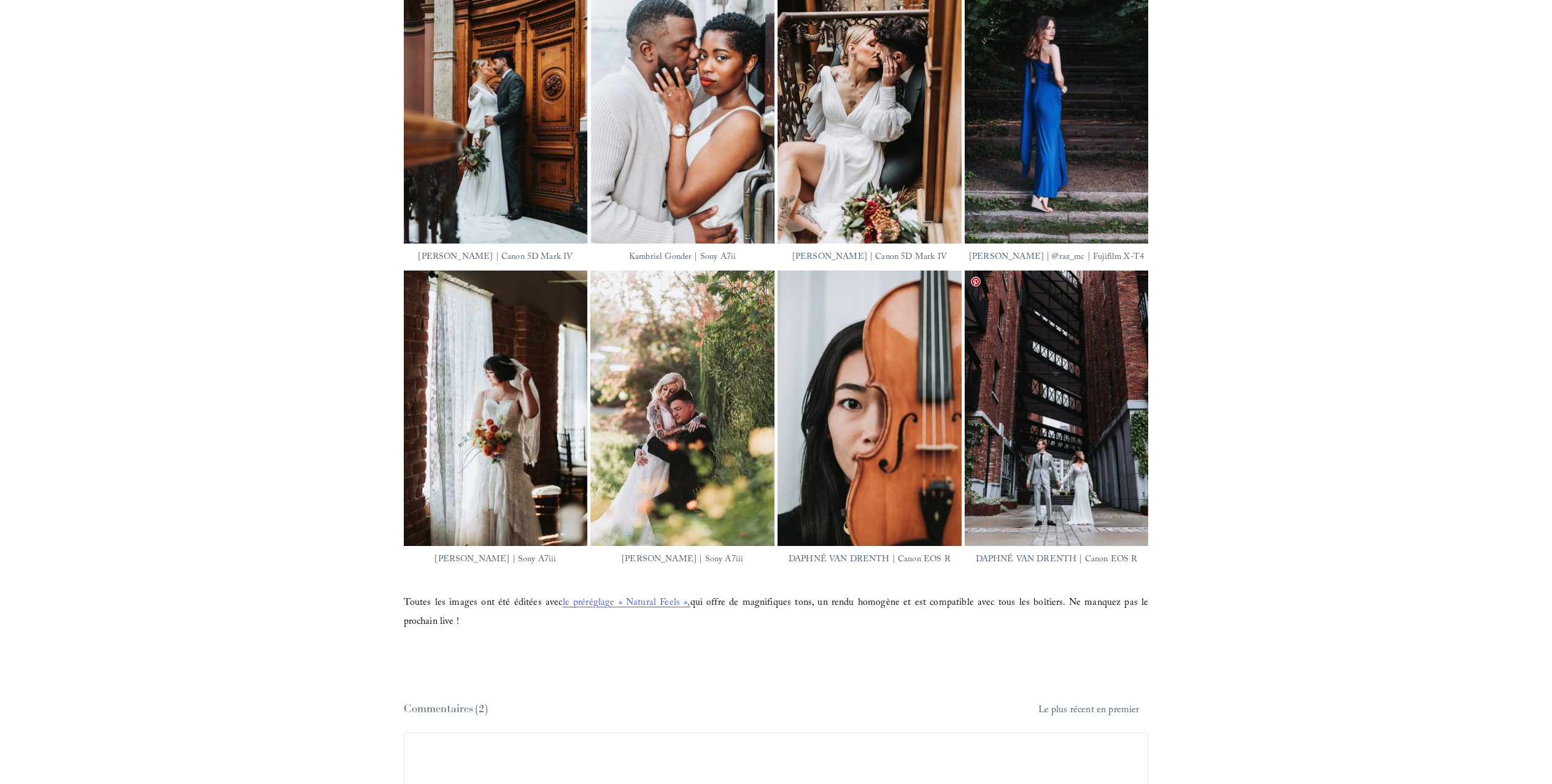
click at [1040, 483] on img at bounding box center [1056, 407] width 184 height 275
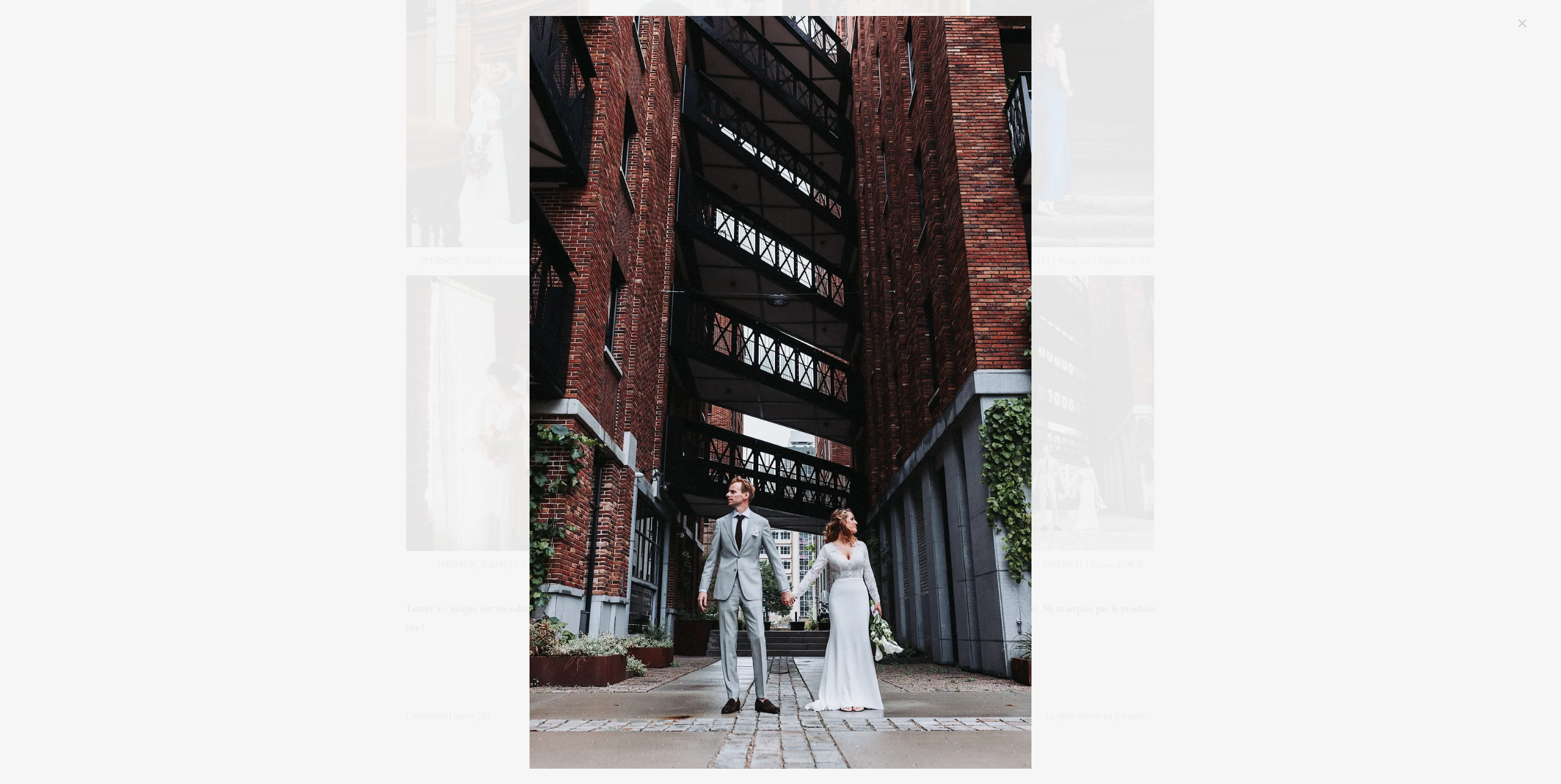
click at [1268, 298] on div "DAPHNÉ VAN DRENTH | Canon EOS R" at bounding box center [780, 392] width 1498 height 752
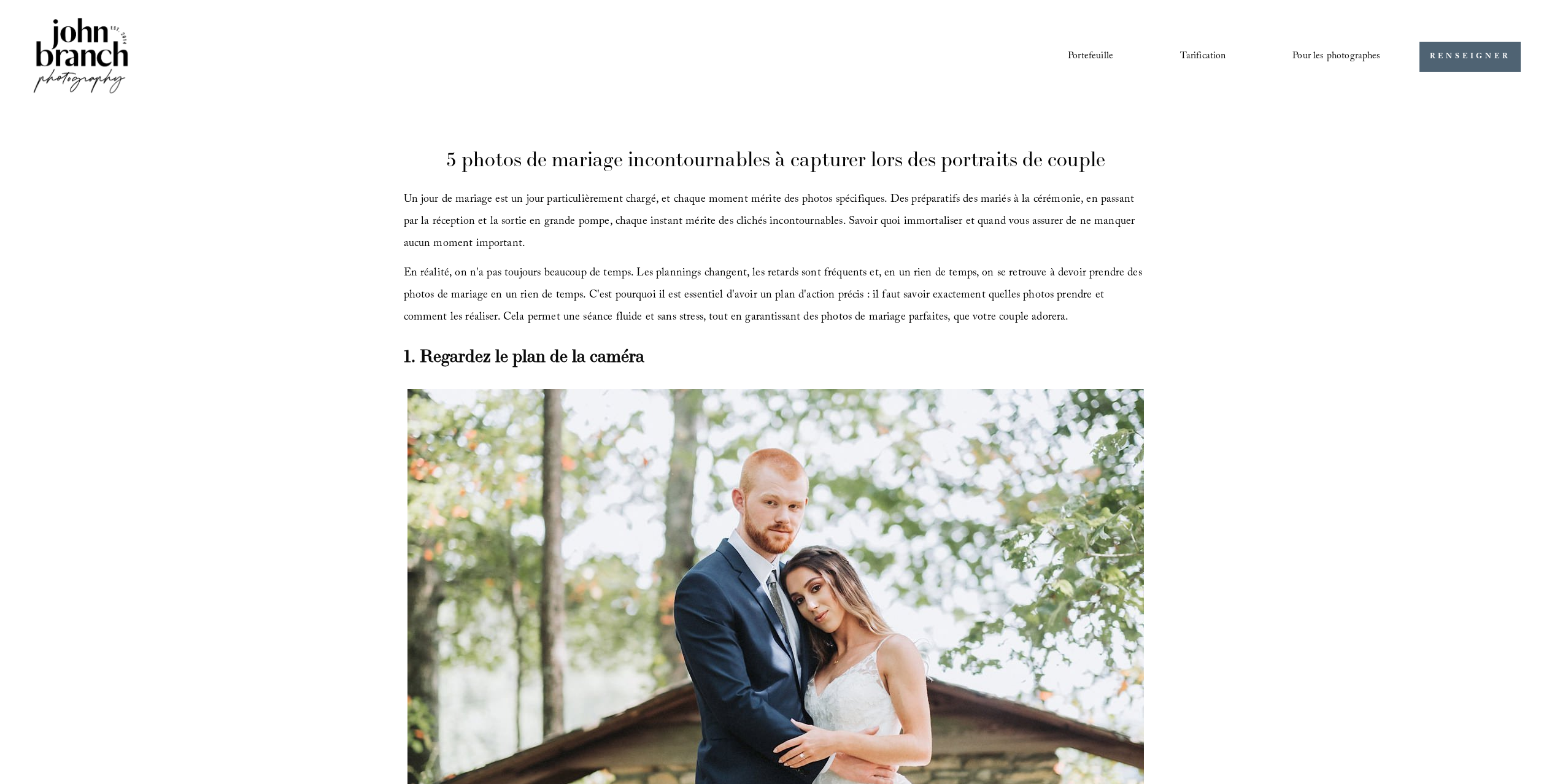
click at [0, 0] on font "Éducation" at bounding box center [0, 0] width 0 height 0
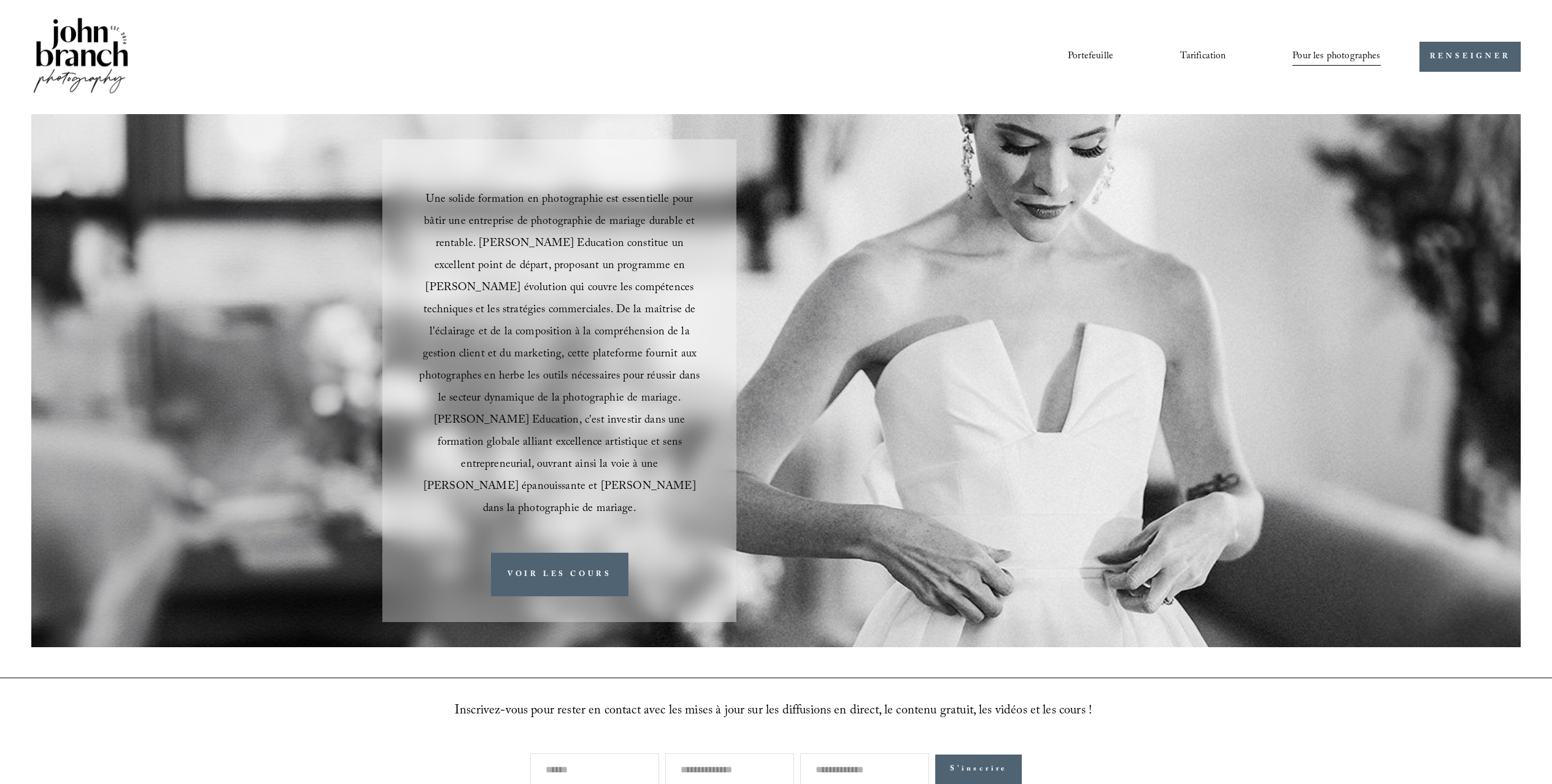
click at [0, 0] on font "Cours" at bounding box center [0, 0] width 0 height 0
